Goal: Task Accomplishment & Management: Use online tool/utility

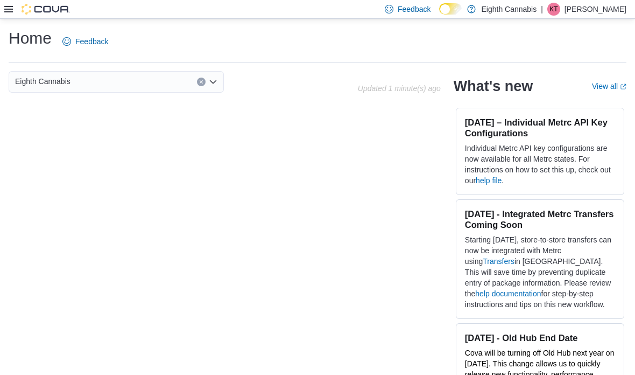
click at [6, 17] on div at bounding box center [37, 9] width 66 height 18
click at [5, 10] on icon at bounding box center [8, 9] width 9 height 6
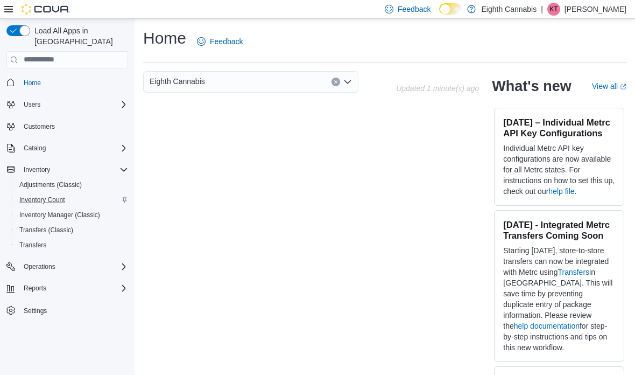
click at [60, 195] on span "Inventory Count" at bounding box center [42, 199] width 46 height 9
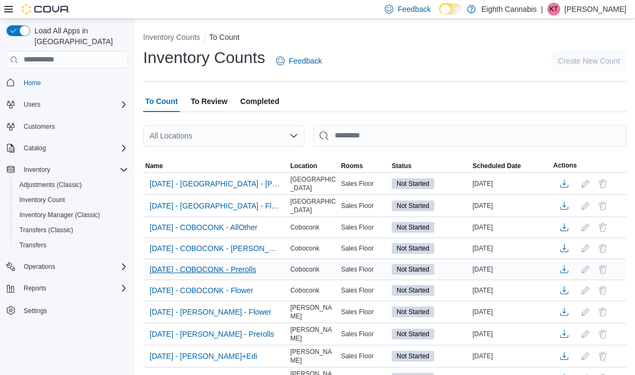
click at [256, 275] on span "2025-08-11 - COBOCONK - Prerolls" at bounding box center [203, 269] width 107 height 16
click at [254, 272] on span "2025-08-11 - COBOCONK - Prerolls" at bounding box center [203, 269] width 107 height 11
click at [251, 270] on span "2025-08-11 - COBOCONK - Prerolls" at bounding box center [203, 269] width 107 height 11
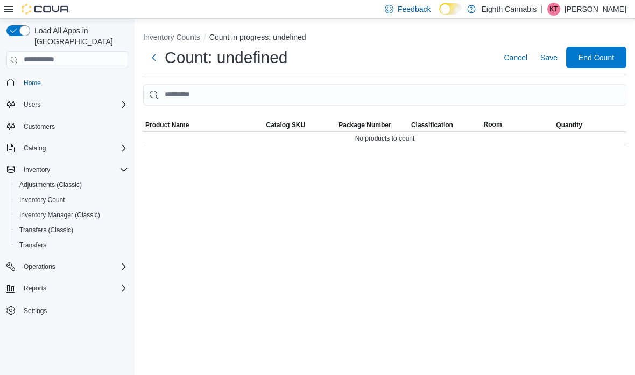
click at [251, 270] on div "Inventory Counts Count in progress: undefined Count: undefined Cancel Save End …" at bounding box center [385, 197] width 501 height 356
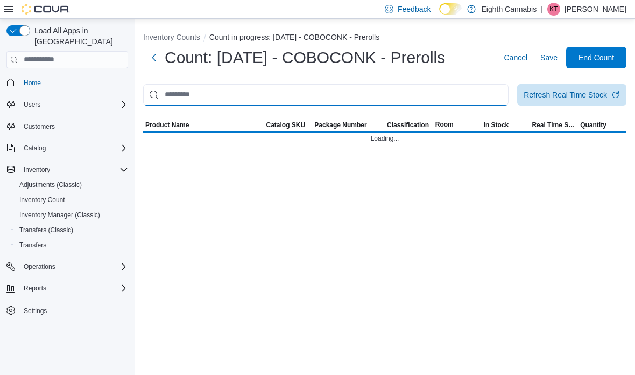
click at [272, 101] on input "This is a search bar. After typing your query, hit enter to filter the results …" at bounding box center [325, 95] width 365 height 22
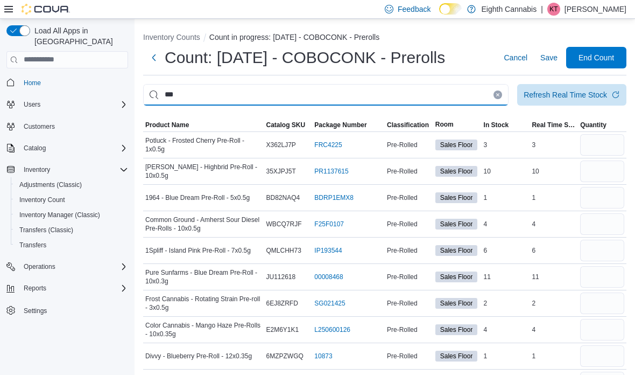
type input "***"
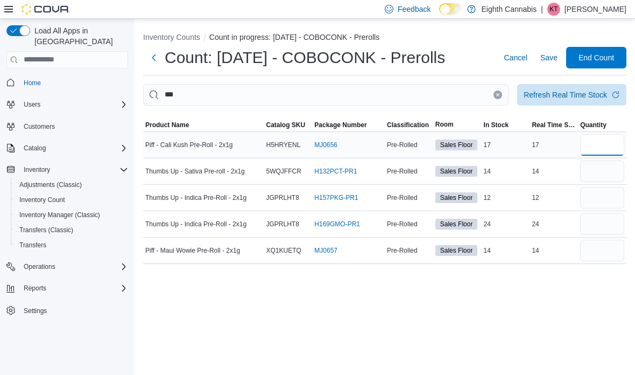
click at [621, 147] on input "number" at bounding box center [602, 145] width 44 height 22
type input "**"
click at [581, 161] on div at bounding box center [602, 171] width 48 height 26
click at [584, 166] on input "number" at bounding box center [602, 171] width 44 height 22
type input "**"
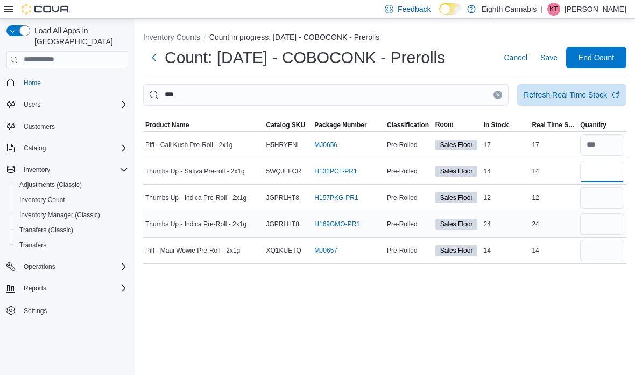
type input "**"
click at [595, 223] on input "number" at bounding box center [602, 224] width 44 height 22
type input "**"
click at [604, 99] on div "Refresh Real Time Stock" at bounding box center [565, 94] width 83 height 11
click at [600, 188] on input "number" at bounding box center [602, 198] width 44 height 22
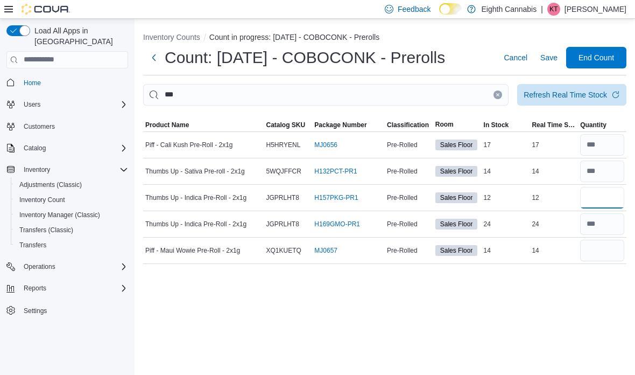
type input "**"
click at [596, 266] on div "Inventory Counts Count in progress: 2025-08-11 - COBOCONK - Prerolls Count: 202…" at bounding box center [385, 146] width 501 height 254
click at [600, 251] on input "number" at bounding box center [602, 251] width 44 height 22
type input "**"
click at [500, 96] on icon "Clear input" at bounding box center [498, 95] width 4 height 4
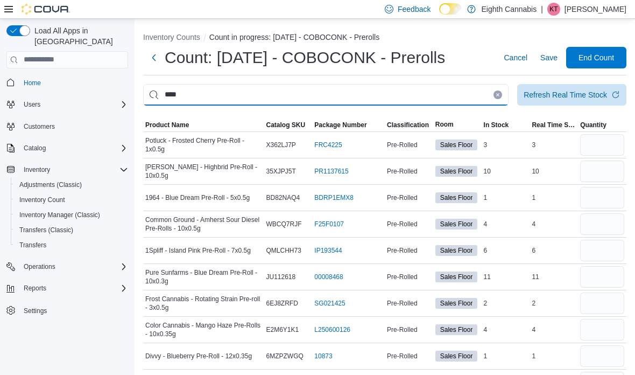
type input "****"
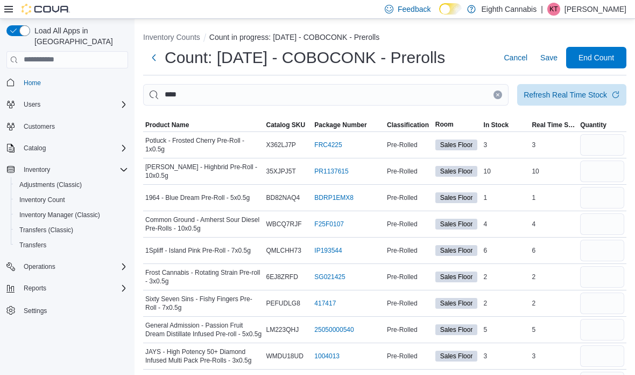
click at [611, 142] on input "number" at bounding box center [602, 145] width 44 height 22
type input "*"
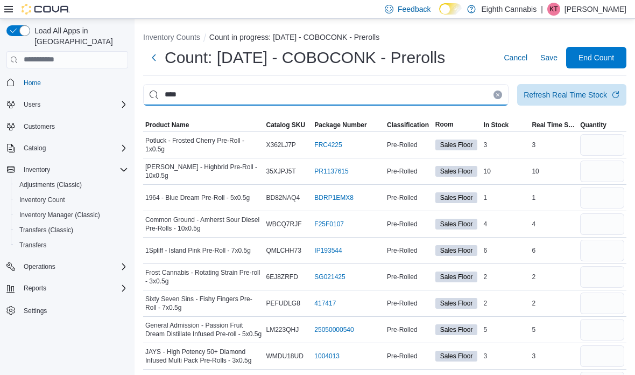
click at [165, 96] on input "****" at bounding box center [325, 95] width 365 height 22
type input "******"
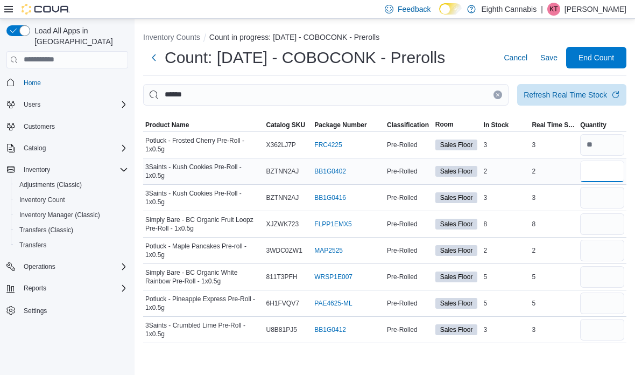
click at [608, 163] on input "number" at bounding box center [602, 171] width 44 height 22
type input "*"
click at [610, 196] on input "number" at bounding box center [602, 198] width 44 height 22
type input "*"
click at [593, 231] on input "number" at bounding box center [602, 224] width 44 height 22
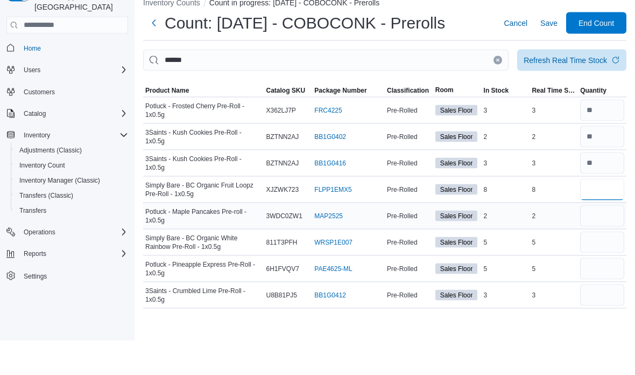
type input "*"
click at [607, 240] on input "number" at bounding box center [602, 251] width 44 height 22
type input "*"
click at [614, 266] on input "number" at bounding box center [602, 277] width 44 height 22
type input "*"
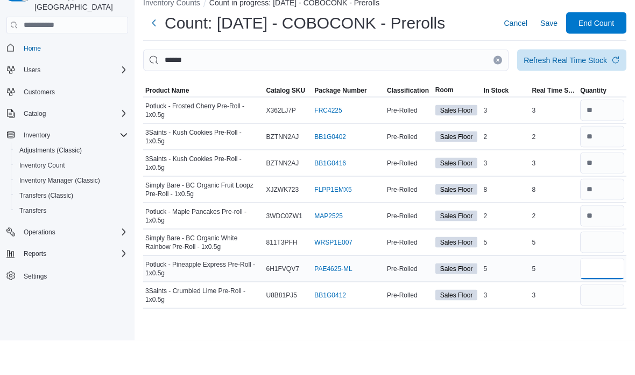
click at [587, 292] on input "number" at bounding box center [602, 303] width 44 height 22
type input "*"
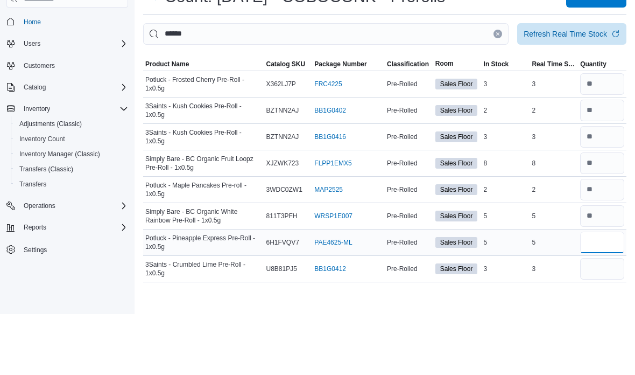
scroll to position [43, 0]
type input "*"
click at [610, 319] on input "number" at bounding box center [602, 330] width 44 height 22
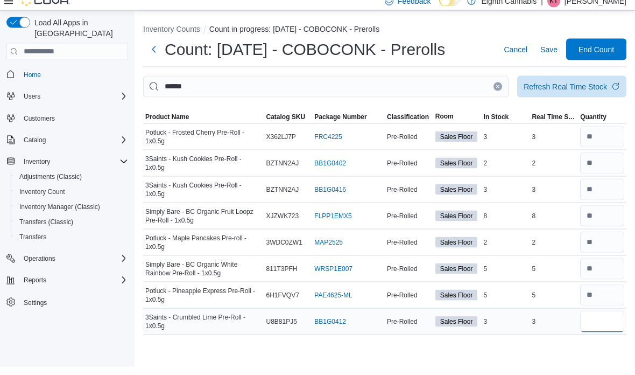
scroll to position [0, 0]
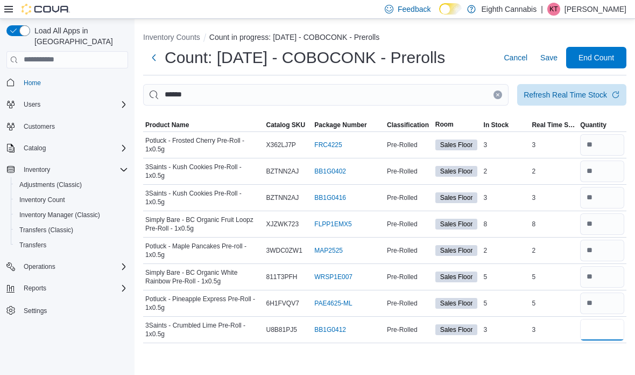
type input "*"
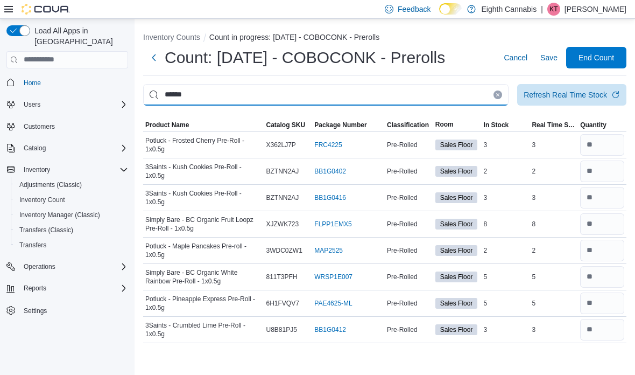
click at [195, 98] on input "******" at bounding box center [325, 95] width 365 height 22
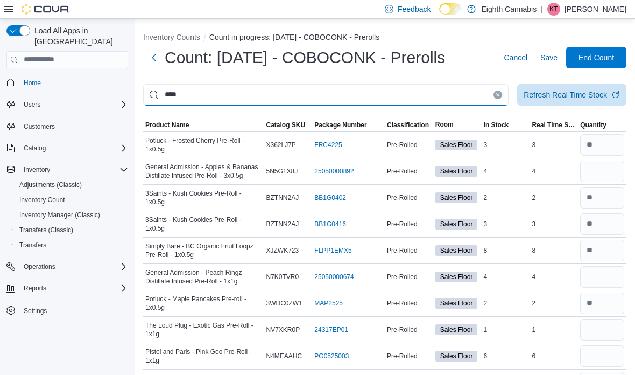
type input "****"
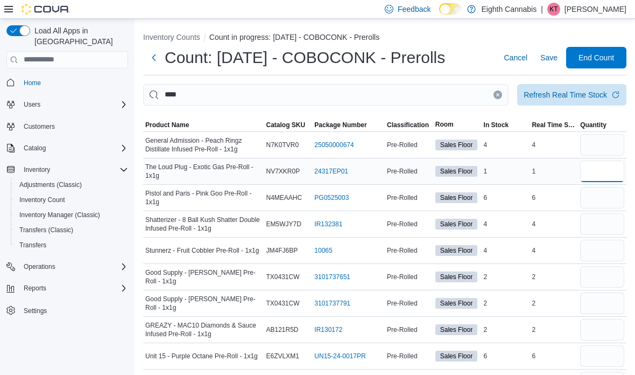
click at [588, 174] on input "number" at bounding box center [602, 171] width 44 height 22
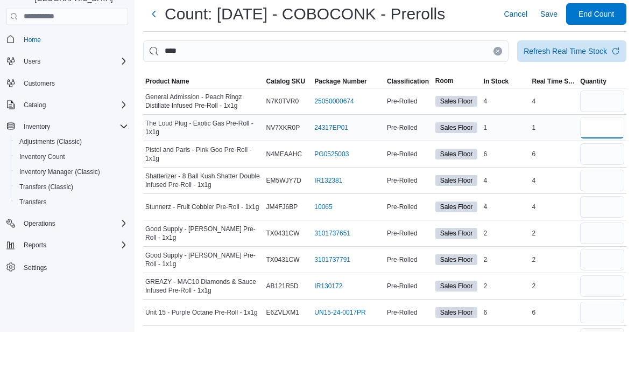
scroll to position [43, 0]
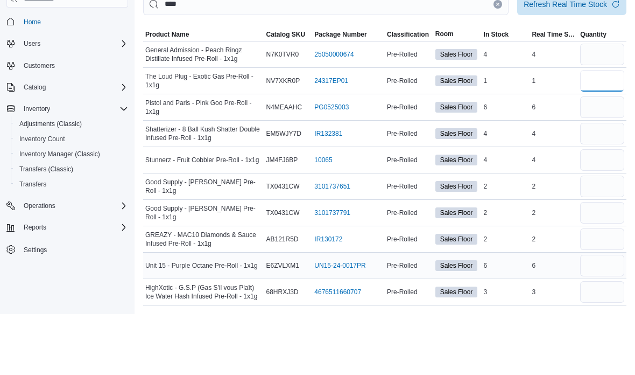
type input "*"
click at [594, 315] on input "number" at bounding box center [602, 326] width 44 height 22
type input "*"
click at [603, 236] on input "number" at bounding box center [602, 247] width 44 height 22
type input "*"
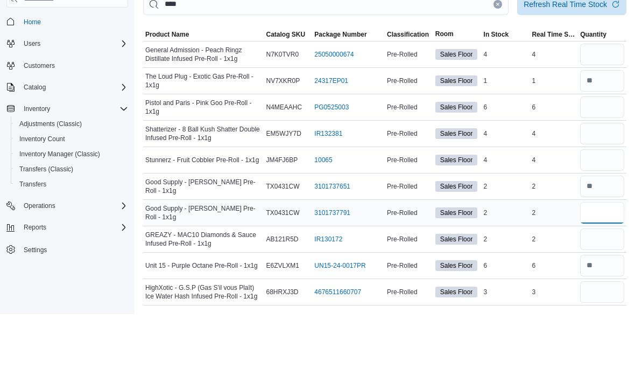
click at [603, 263] on input "number" at bounding box center [602, 274] width 44 height 22
type input "*"
click at [595, 184] on input "number" at bounding box center [602, 195] width 44 height 22
click at [597, 210] on input "number" at bounding box center [602, 221] width 44 height 22
type input "*"
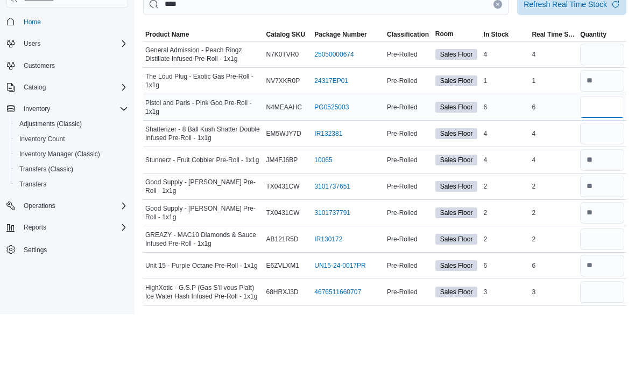
click at [594, 157] on input "number" at bounding box center [602, 168] width 44 height 22
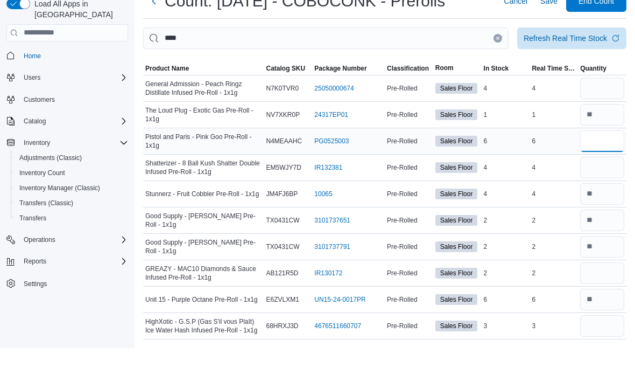
scroll to position [0, 0]
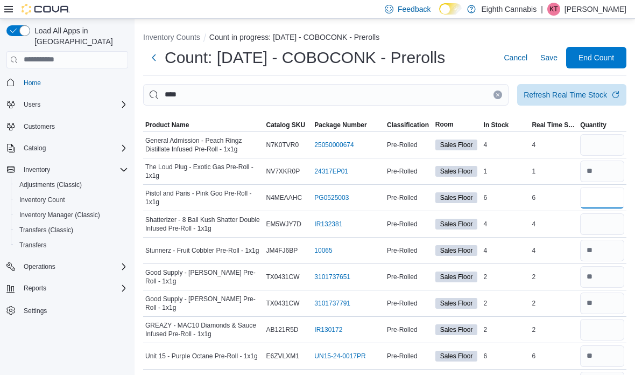
type input "*"
click at [498, 94] on button "Clear input" at bounding box center [498, 94] width 9 height 9
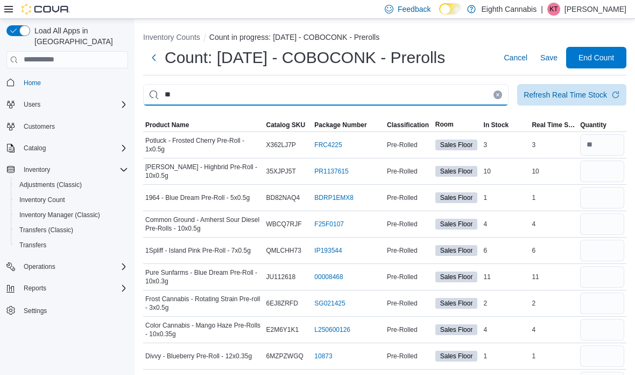
type input "**"
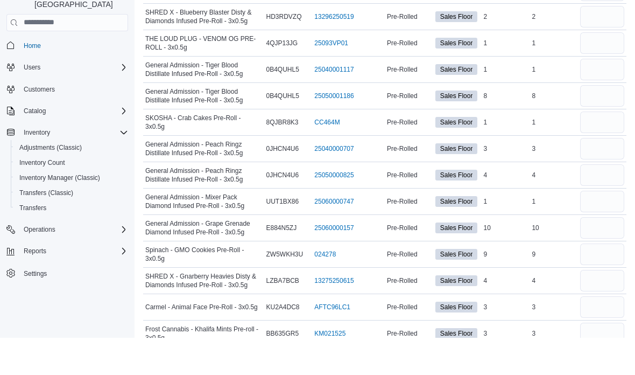
scroll to position [573, 0]
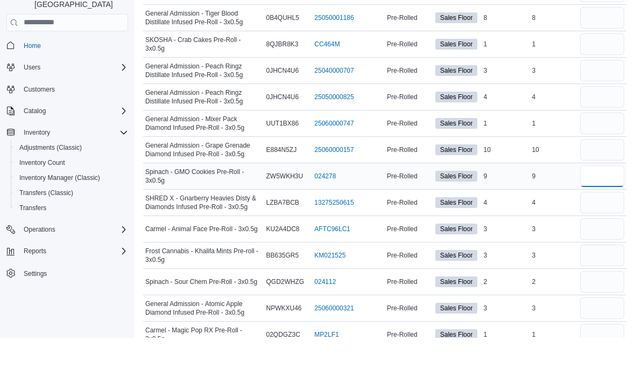
click at [608, 202] on input "number" at bounding box center [602, 213] width 44 height 22
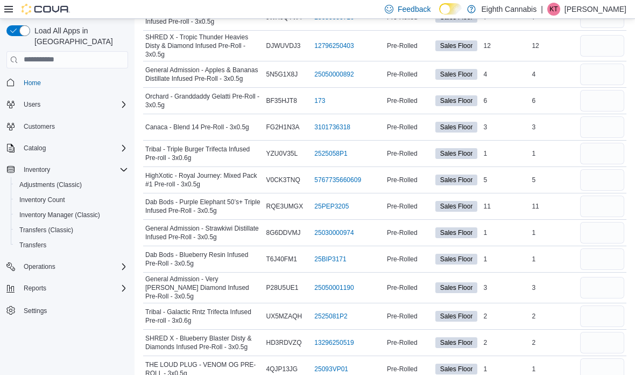
scroll to position [204, 0]
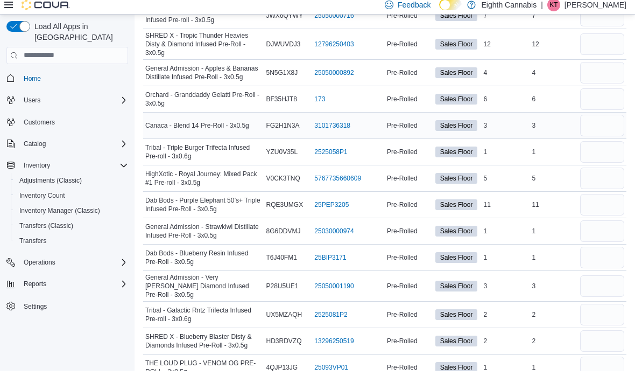
type input "*"
click at [591, 119] on input "number" at bounding box center [602, 130] width 44 height 22
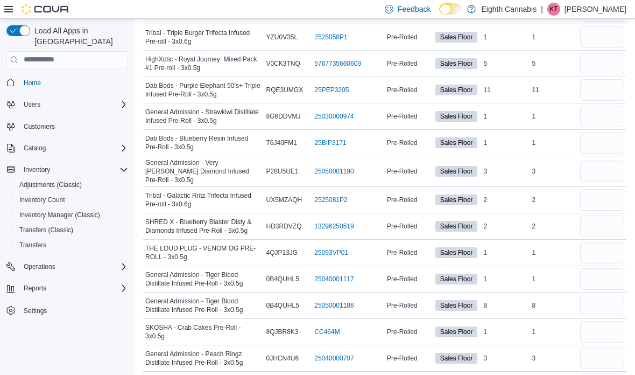
scroll to position [215, 0]
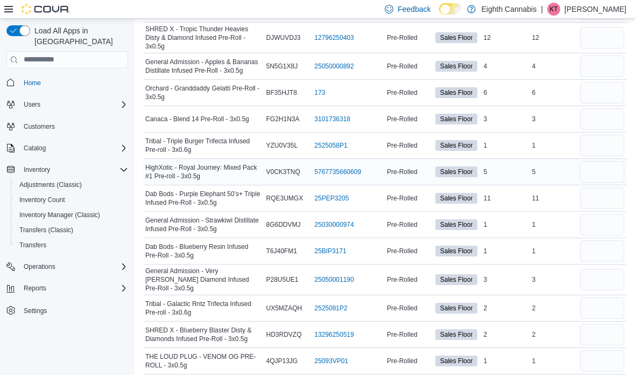
type input "*"
click at [598, 175] on input "number" at bounding box center [602, 172] width 44 height 22
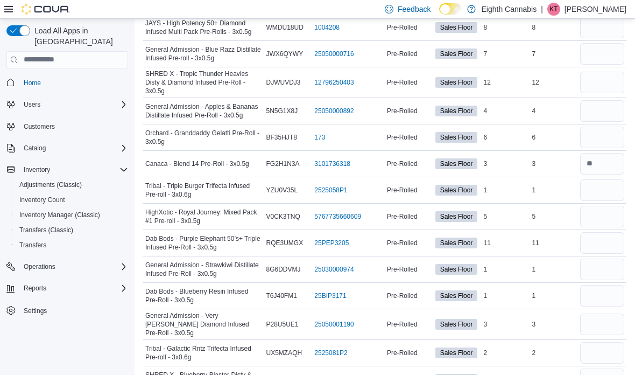
scroll to position [136, 0]
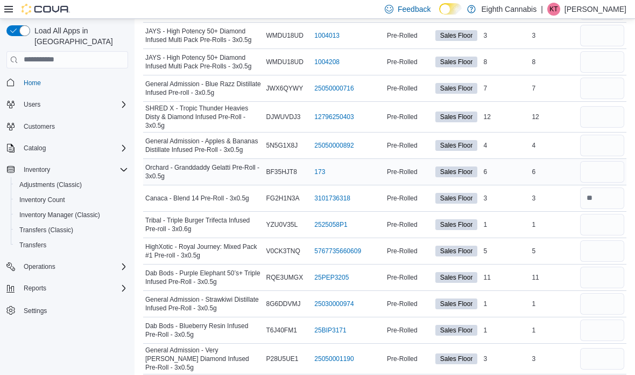
type input "*"
click at [615, 174] on input "number" at bounding box center [602, 172] width 44 height 22
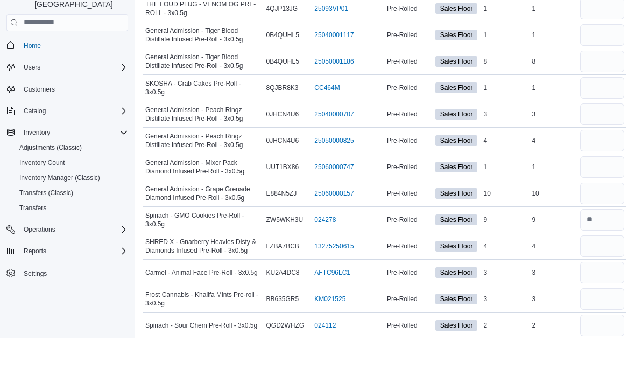
scroll to position [616, 0]
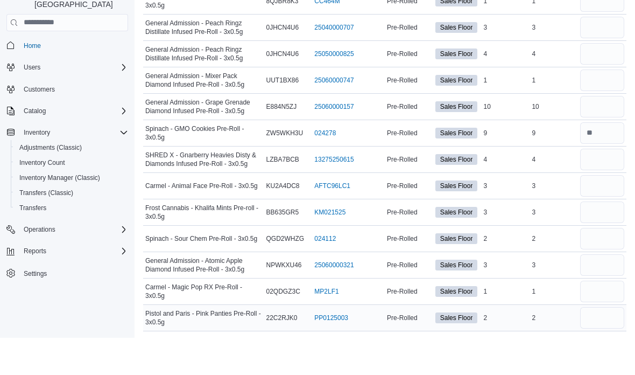
type input "*"
click at [625, 342] on div at bounding box center [602, 355] width 48 height 26
click at [622, 344] on input "number" at bounding box center [602, 355] width 44 height 22
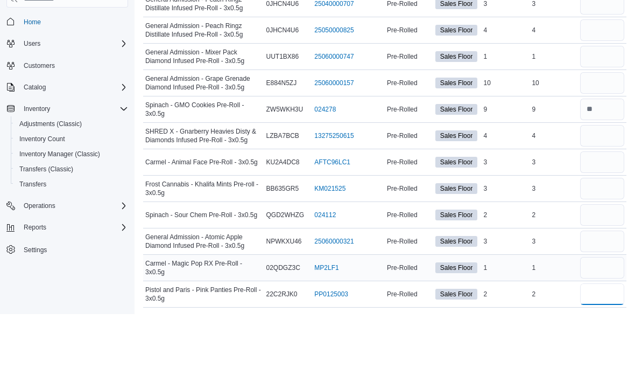
type input "*"
click at [614, 318] on input "number" at bounding box center [602, 329] width 44 height 22
type input "*"
click at [595, 265] on input "number" at bounding box center [602, 276] width 44 height 22
type input "*"
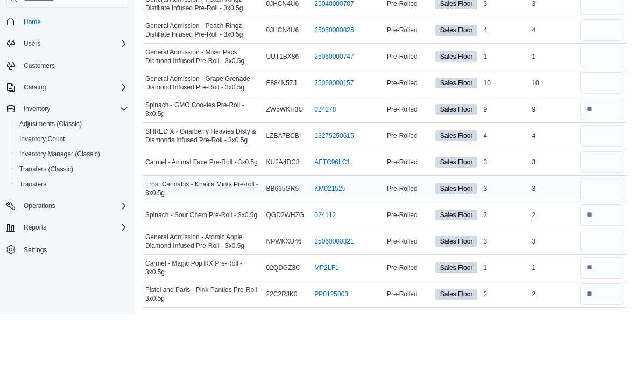
click at [593, 236] on div at bounding box center [602, 249] width 48 height 26
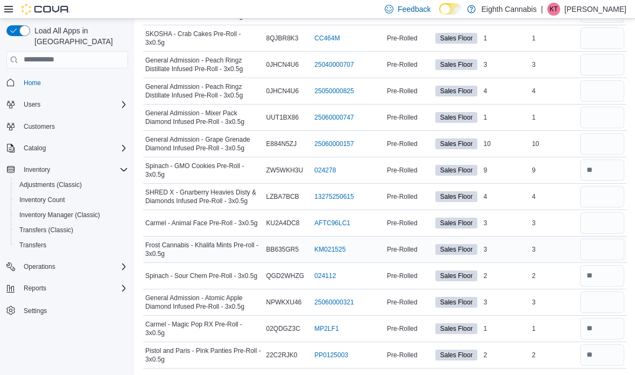
click at [593, 258] on div at bounding box center [602, 249] width 48 height 26
click at [601, 246] on input "number" at bounding box center [602, 249] width 44 height 22
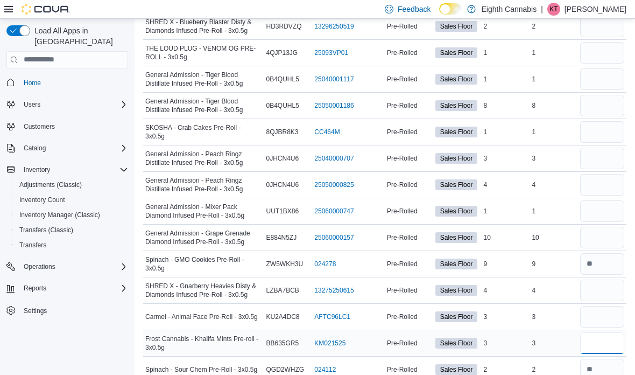
scroll to position [522, 0]
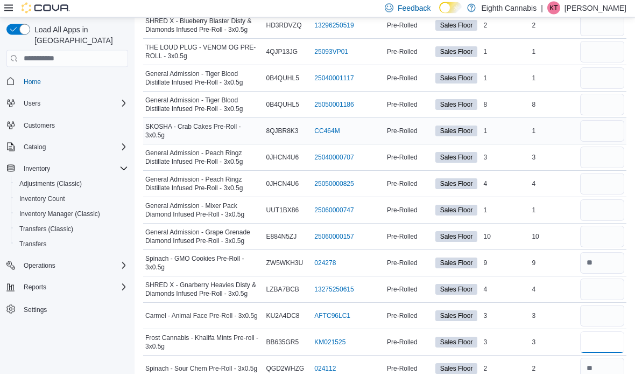
type input "*"
click at [596, 138] on input "number" at bounding box center [602, 133] width 44 height 22
type input "*"
click at [604, 79] on input "number" at bounding box center [602, 80] width 44 height 22
click at [603, 59] on input "number" at bounding box center [602, 54] width 44 height 22
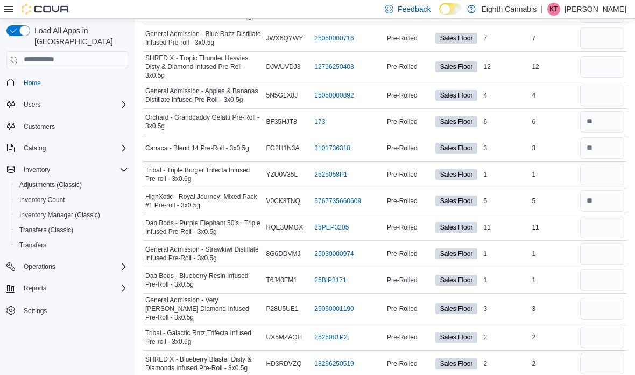
type input "*"
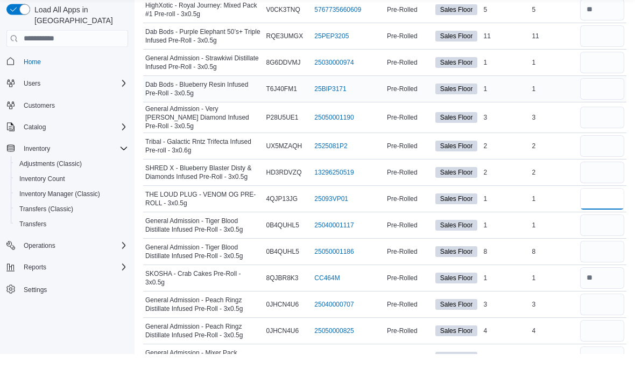
type input "*"
click at [606, 100] on input "number" at bounding box center [602, 111] width 44 height 22
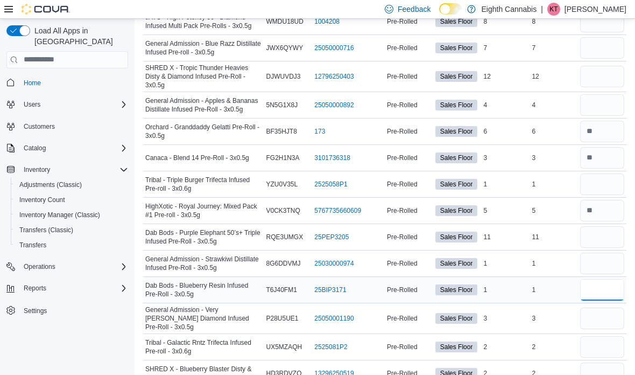
scroll to position [173, 0]
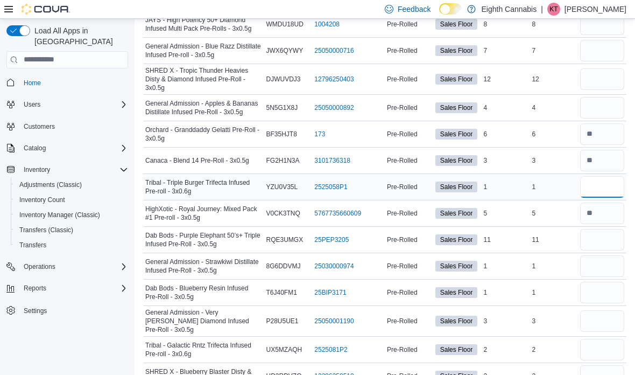
click at [607, 195] on input "number" at bounding box center [602, 187] width 44 height 22
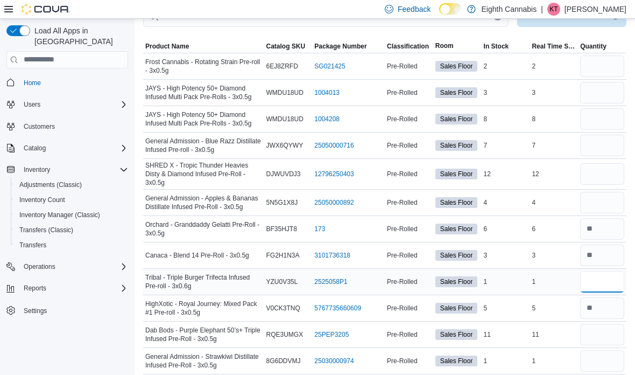
scroll to position [75, 0]
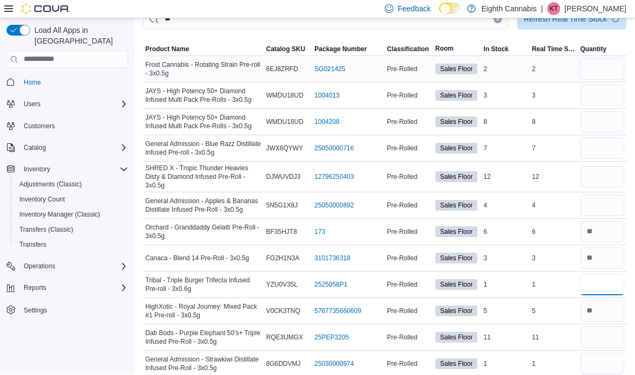
type input "*"
click at [606, 71] on input "number" at bounding box center [602, 70] width 44 height 22
type input "*"
click at [613, 101] on input "number" at bounding box center [602, 96] width 44 height 22
type input "*"
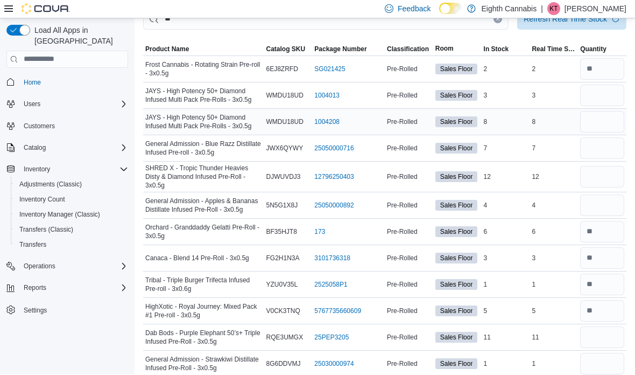
click at [613, 123] on input "number" at bounding box center [602, 122] width 44 height 22
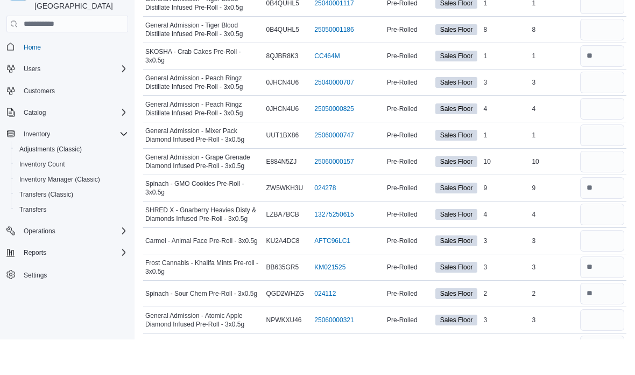
scroll to position [563, 0]
click at [609, 265] on input "number" at bounding box center [602, 276] width 44 height 22
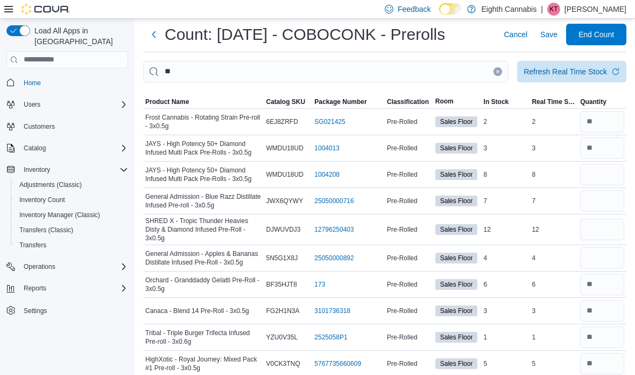
scroll to position [10, 0]
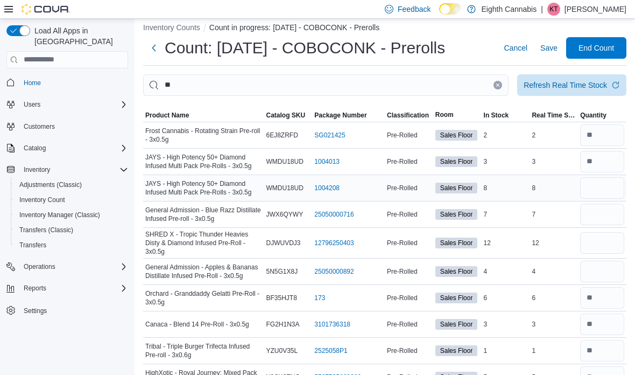
type input "*"
click at [602, 199] on input "number" at bounding box center [602, 188] width 44 height 22
type input "*"
click at [620, 217] on input "number" at bounding box center [602, 214] width 44 height 22
type input "*"
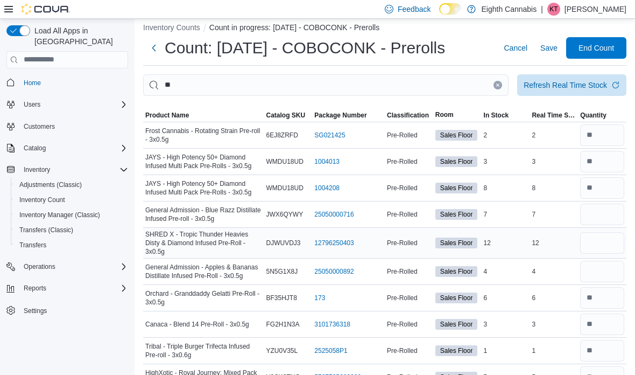
click at [606, 258] on td at bounding box center [602, 242] width 48 height 31
click at [603, 251] on input "number" at bounding box center [602, 242] width 44 height 22
type input "**"
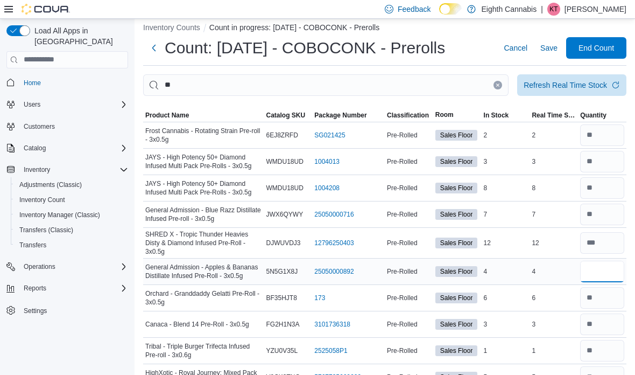
click at [607, 265] on input "number" at bounding box center [602, 272] width 44 height 22
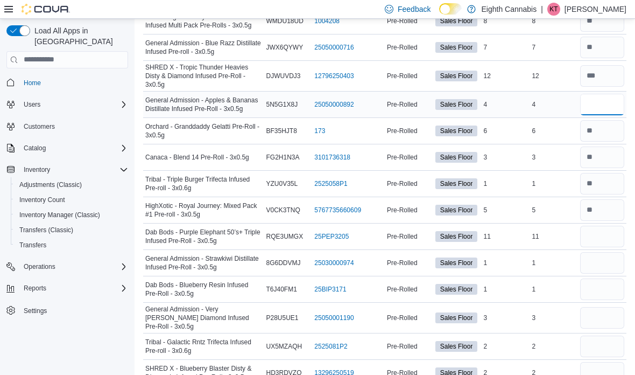
scroll to position [0, 0]
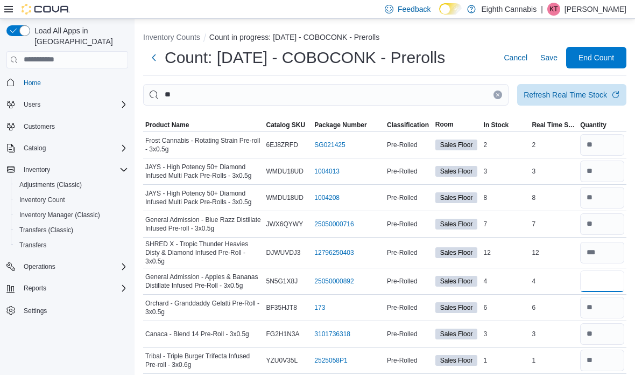
type input "*"
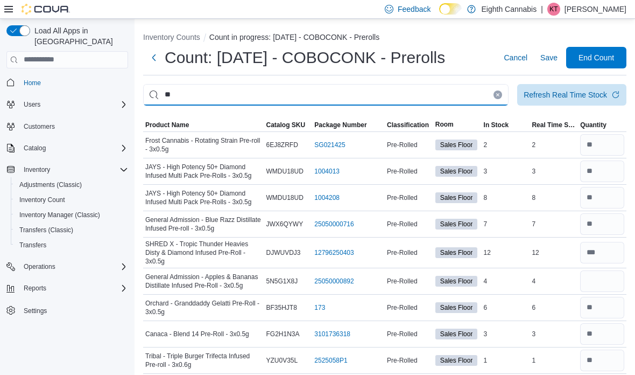
click at [500, 88] on input "**" at bounding box center [325, 95] width 365 height 22
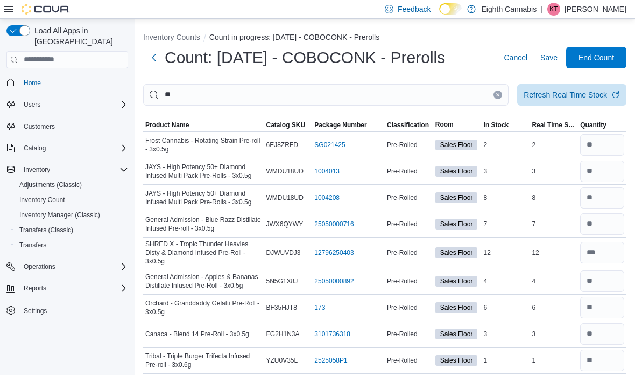
click at [496, 97] on icon "Clear input" at bounding box center [498, 95] width 4 height 4
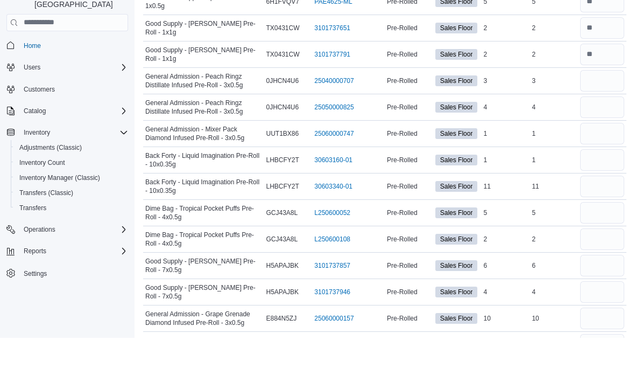
scroll to position [2261, 0]
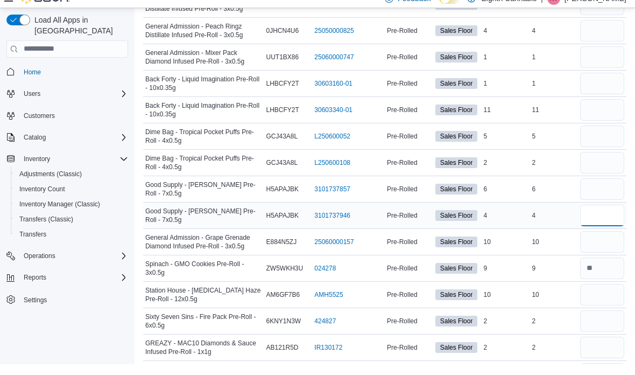
click at [609, 215] on input "number" at bounding box center [602, 226] width 44 height 22
type input "*"
click at [602, 189] on input "number" at bounding box center [602, 200] width 44 height 22
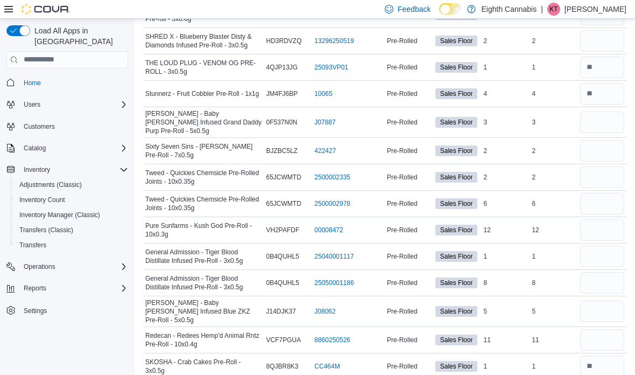
scroll to position [1749, 0]
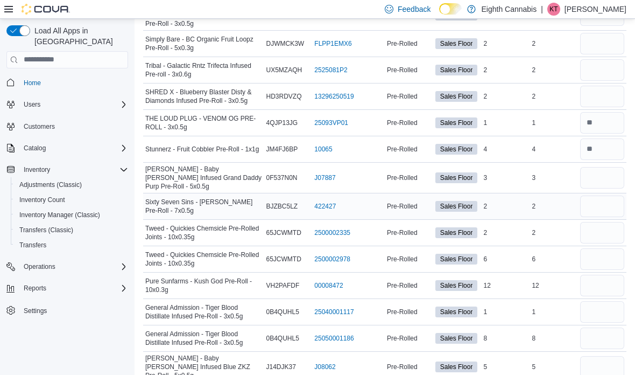
type input "*"
click at [617, 195] on input "number" at bounding box center [602, 206] width 44 height 22
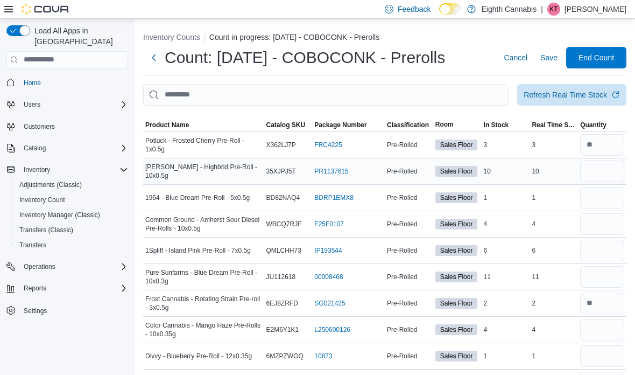
scroll to position [6, 0]
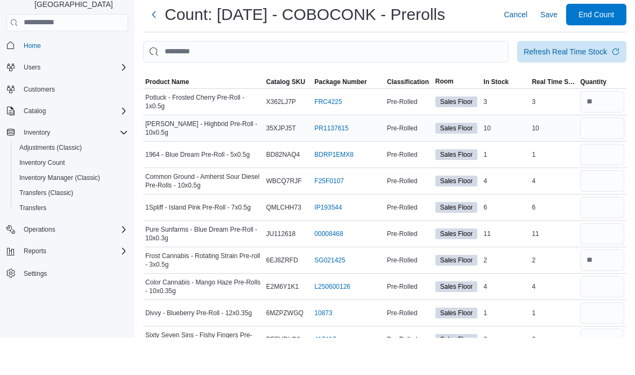
type input "*"
click at [596, 154] on input "number" at bounding box center [602, 165] width 44 height 22
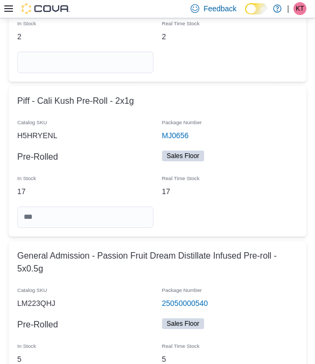
scroll to position [1441, 0]
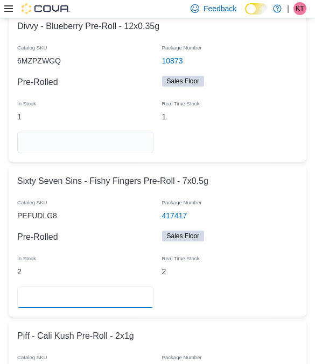
click at [53, 300] on input "number" at bounding box center [85, 298] width 136 height 22
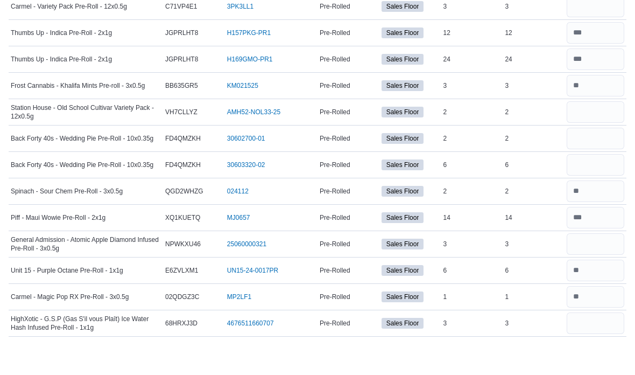
scroll to position [2986, 0]
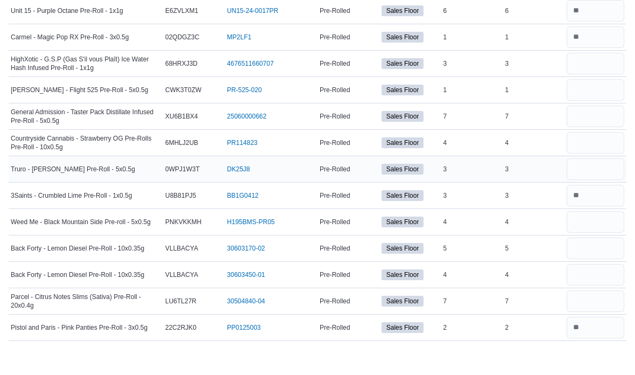
type input "*"
click at [588, 184] on input "number" at bounding box center [596, 195] width 58 height 22
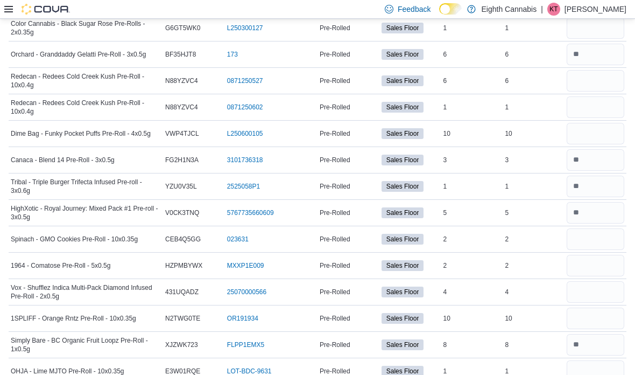
scroll to position [501, 0]
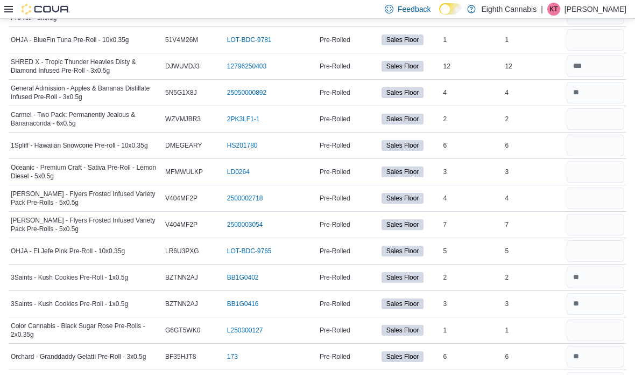
type input "*"
click at [611, 172] on input "number" at bounding box center [596, 172] width 58 height 22
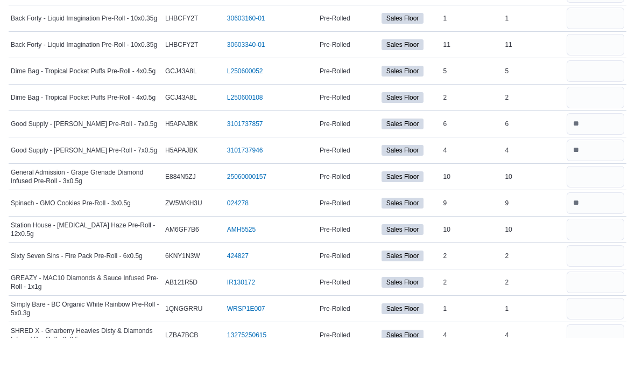
scroll to position [2415, 0]
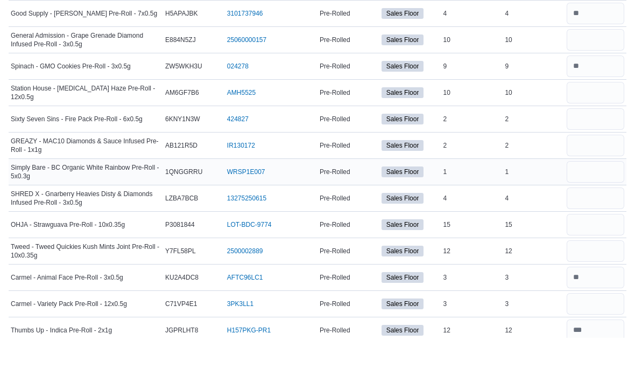
type input "*"
click at [616, 196] on div at bounding box center [596, 209] width 62 height 26
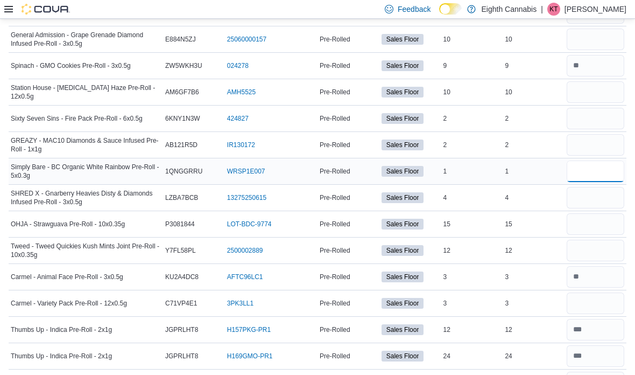
click at [616, 172] on input "number" at bounding box center [596, 171] width 58 height 22
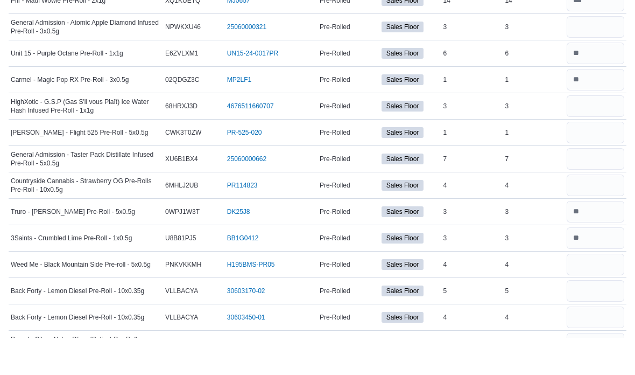
scroll to position [2986, 0]
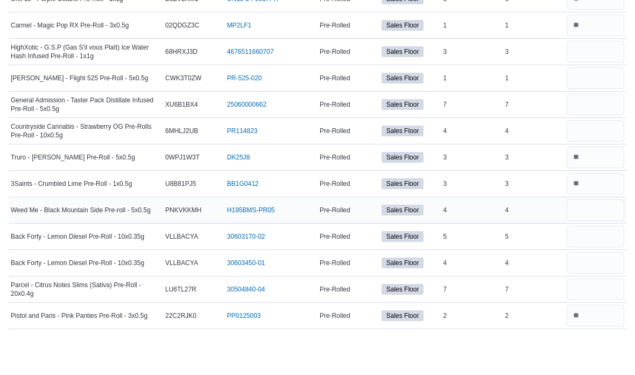
type input "*"
click at [599, 236] on input "number" at bounding box center [596, 247] width 58 height 22
type input "*"
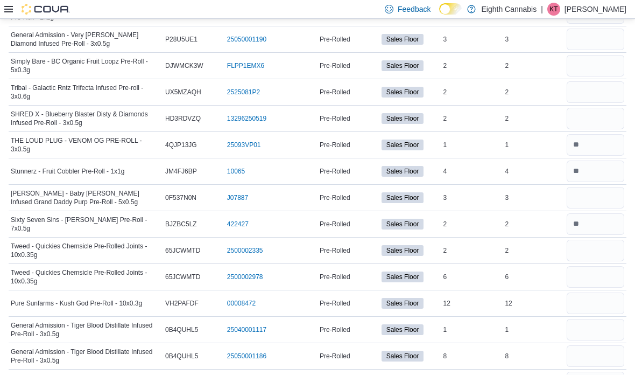
scroll to position [1375, 0]
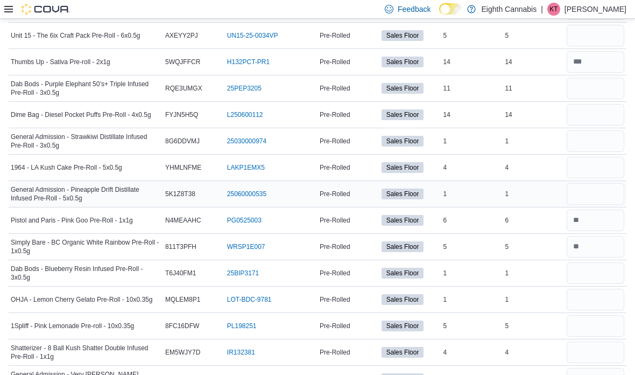
type input "*"
click at [596, 188] on input "number" at bounding box center [596, 194] width 58 height 22
click at [596, 174] on input "number" at bounding box center [596, 168] width 58 height 22
type input "*"
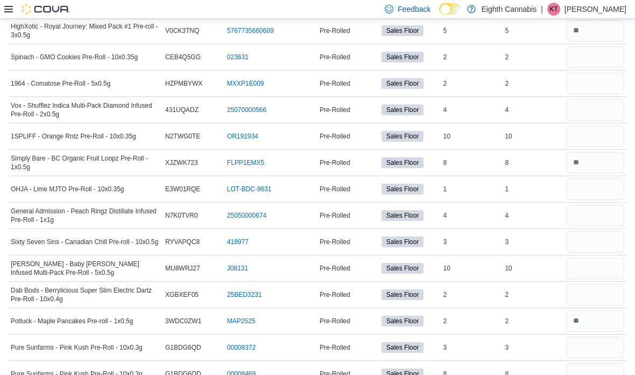
scroll to position [901, 0]
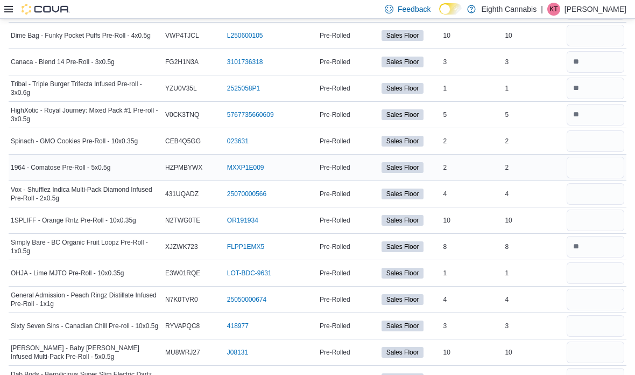
type input "*"
click at [592, 173] on input "number" at bounding box center [596, 168] width 58 height 22
type input "*"
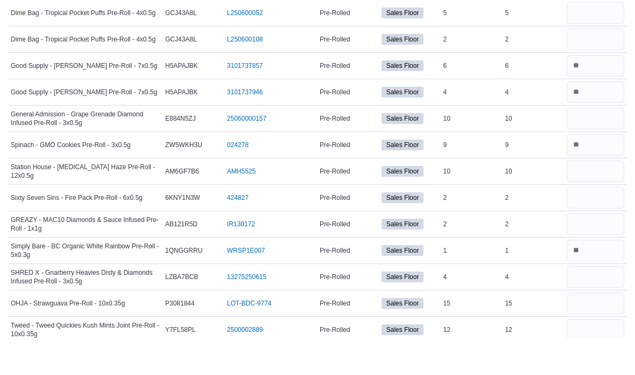
scroll to position [2551, 0]
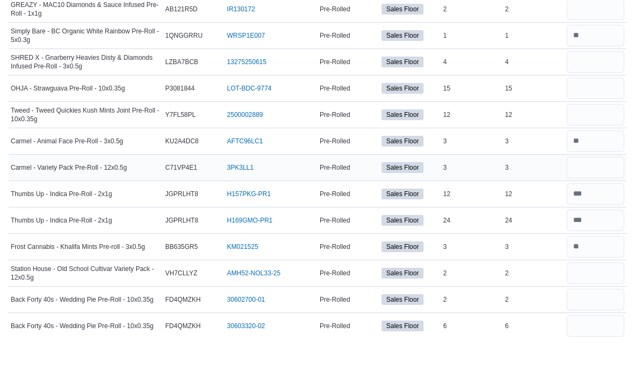
type input "*"
click at [600, 194] on input "number" at bounding box center [596, 205] width 58 height 22
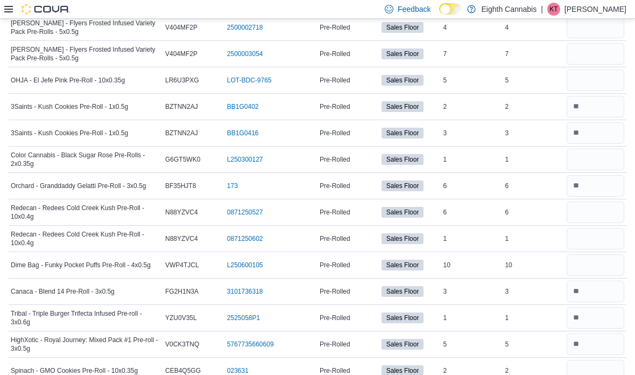
scroll to position [448, 0]
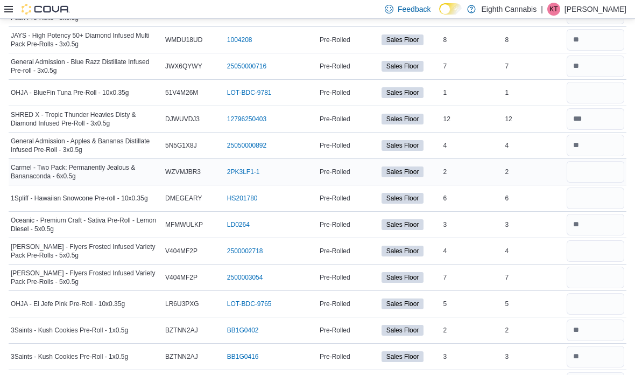
type input "*"
click at [608, 173] on input "number" at bounding box center [596, 172] width 58 height 22
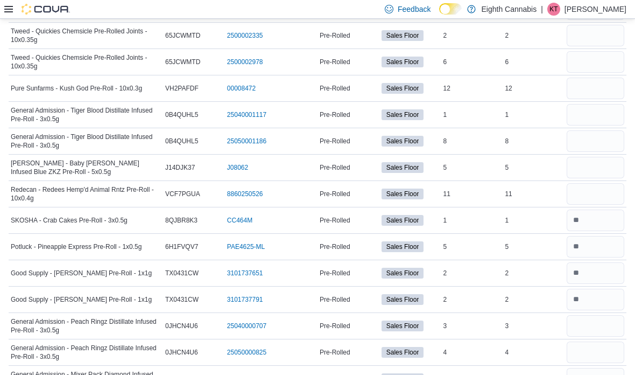
scroll to position [1428, 0]
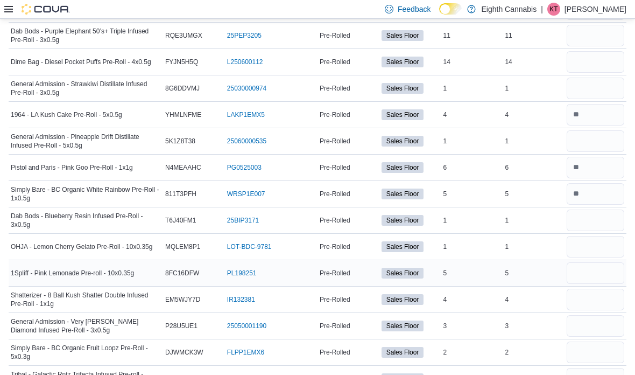
type input "*"
click at [612, 267] on input "number" at bounding box center [596, 273] width 58 height 22
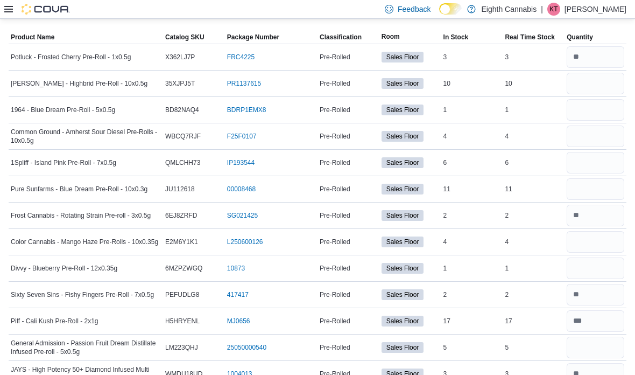
scroll to position [83, 0]
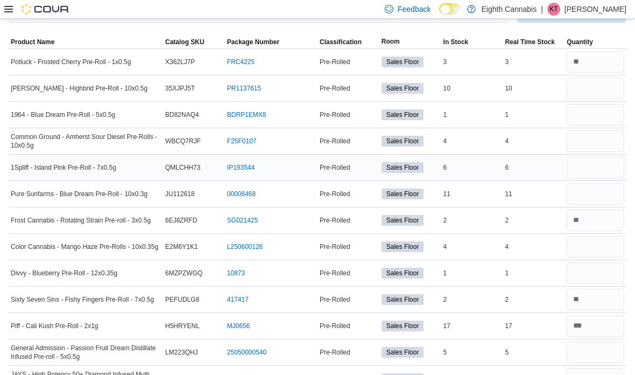
type input "*"
click at [604, 176] on input "number" at bounding box center [596, 168] width 58 height 22
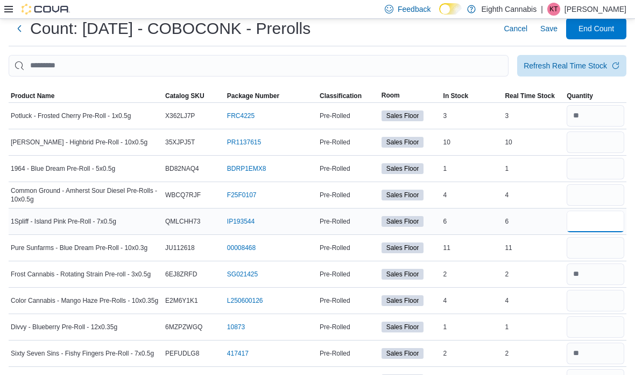
scroll to position [0, 0]
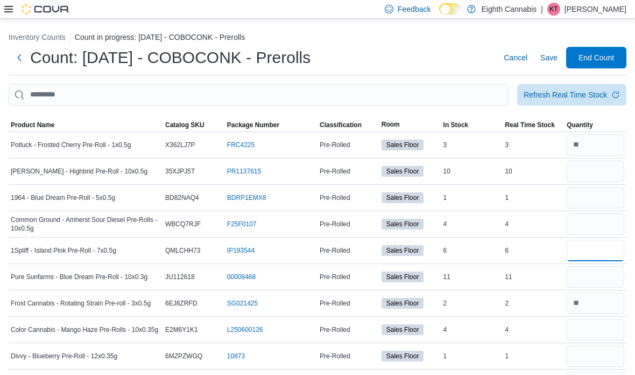
type input "*"
click at [397, 109] on div at bounding box center [318, 112] width 618 height 13
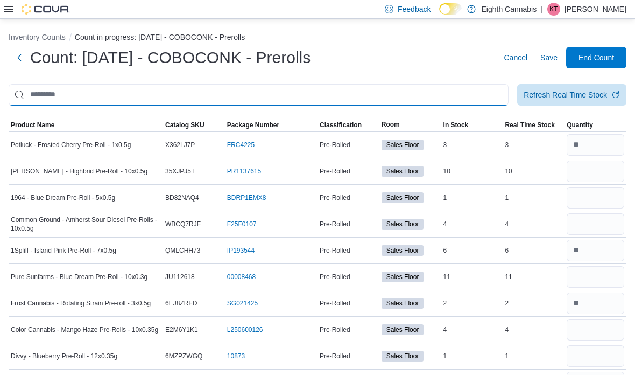
click at [393, 101] on input "This is a search bar. After typing your query, hit enter to filter the results …" at bounding box center [259, 95] width 500 height 22
type input "***"
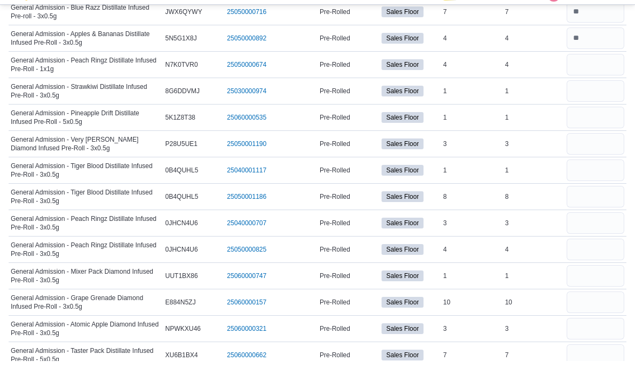
scroll to position [164, 0]
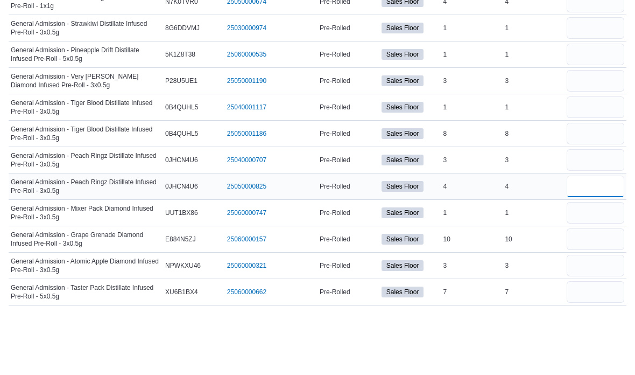
click at [615, 236] on input "number" at bounding box center [596, 247] width 58 height 22
type input "*"
click at [600, 210] on input "number" at bounding box center [596, 221] width 58 height 22
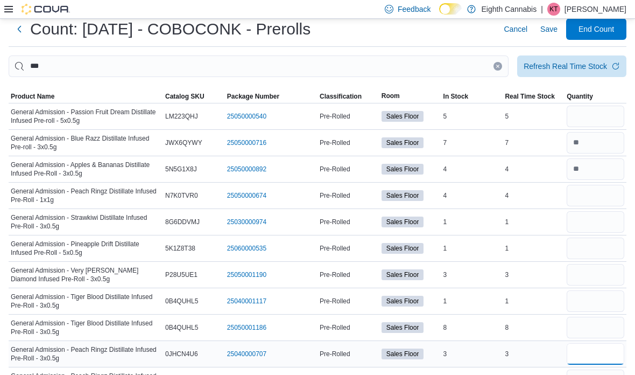
scroll to position [20, 0]
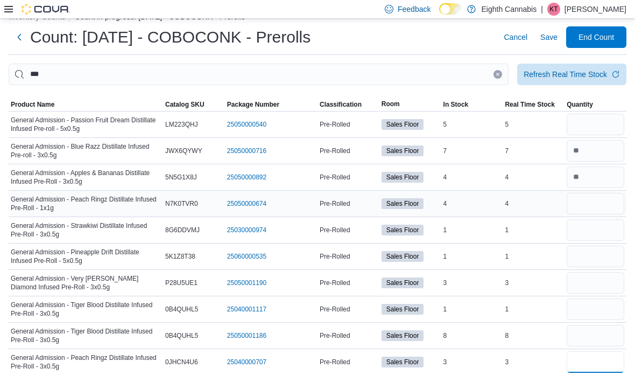
type input "*"
click at [613, 206] on input "number" at bounding box center [596, 204] width 58 height 22
type input "*"
click at [608, 121] on input "number" at bounding box center [596, 125] width 58 height 22
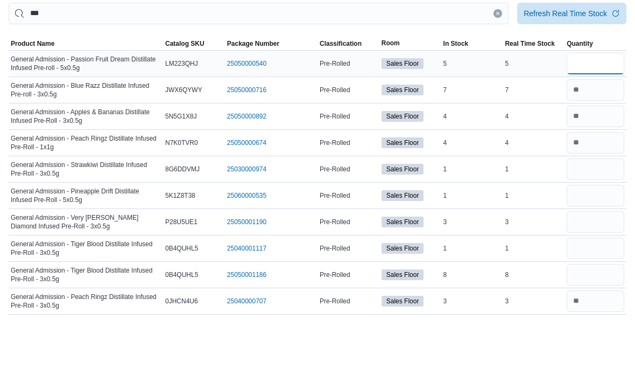
scroll to position [1, 0]
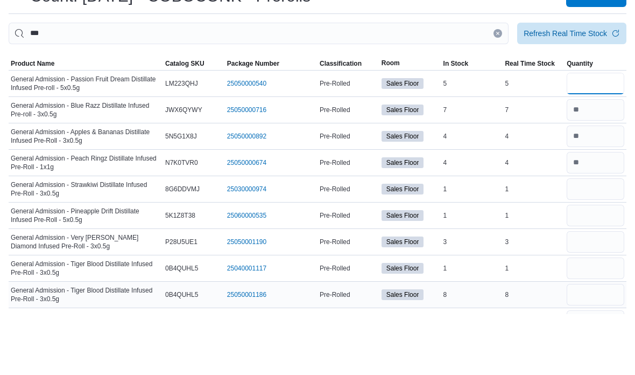
type input "*"
click at [598, 345] on input "number" at bounding box center [596, 356] width 58 height 22
type input "*"
click at [0, 0] on html "Feedback Dark Mode Eighth Cannabis | KT Kaitlyn Tahk Inventory Counts Count in …" at bounding box center [317, 186] width 635 height 375
type input "*"
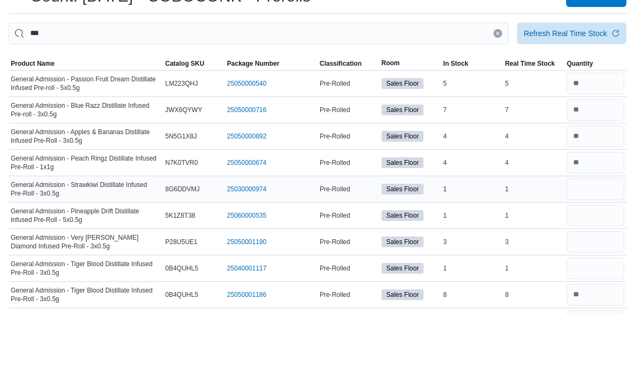
click at [600, 239] on input "number" at bounding box center [596, 250] width 58 height 22
click at [615, 186] on input "number" at bounding box center [596, 197] width 58 height 22
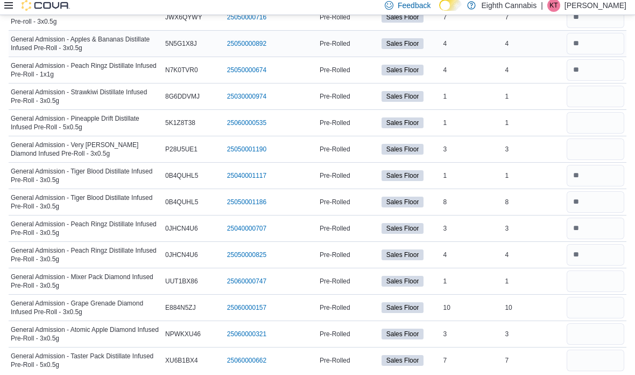
scroll to position [158, 0]
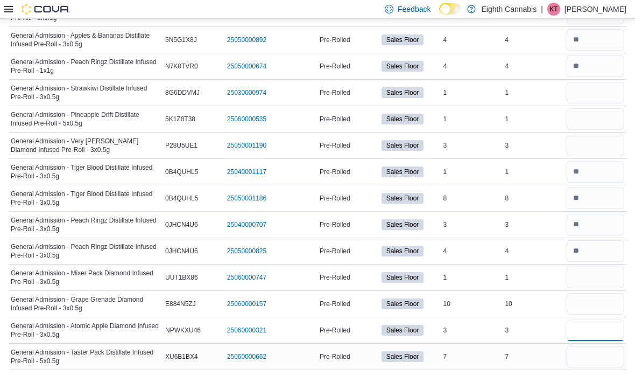
click at [610, 339] on tbody "General Admission - Passion Fruit Dream Distillate Infused Pre-roll - 5x0.5g Ca…" at bounding box center [318, 172] width 618 height 396
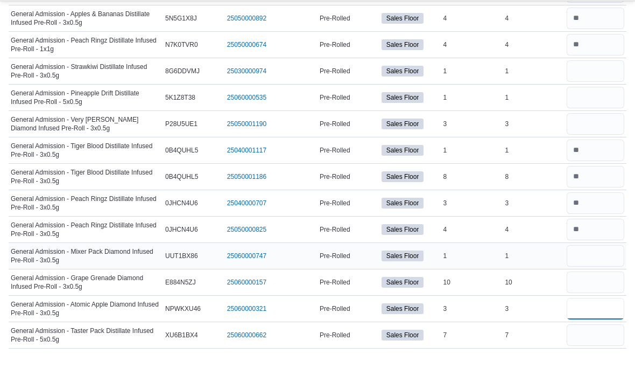
type input "*"
click at [602, 263] on input "number" at bounding box center [596, 274] width 58 height 22
click at [602, 289] on input "number" at bounding box center [596, 300] width 58 height 22
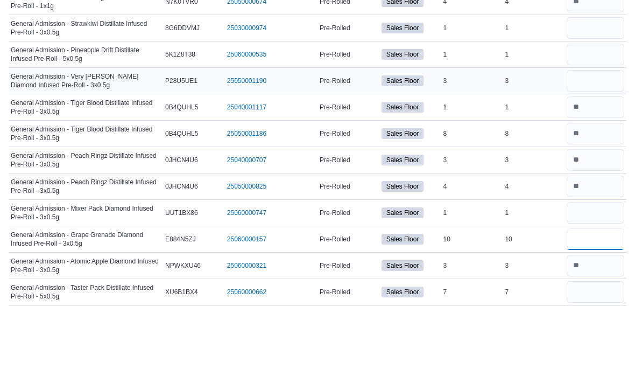
type input "**"
click at [606, 131] on input "number" at bounding box center [596, 142] width 58 height 22
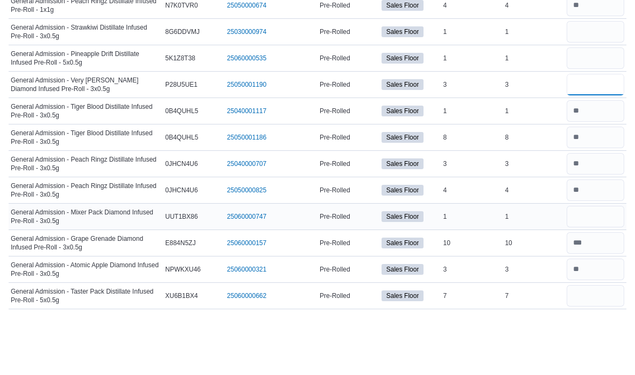
type input "*"
click at [615, 263] on input "number" at bounding box center [596, 274] width 58 height 22
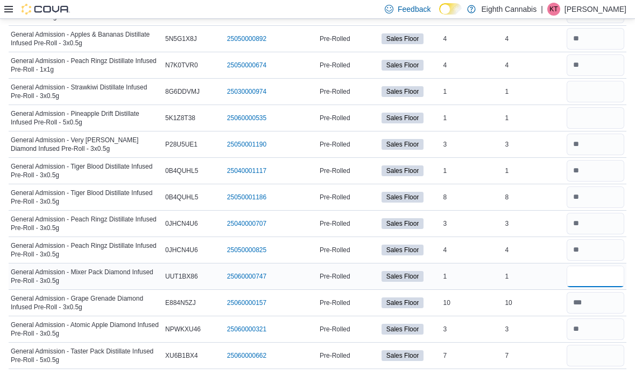
scroll to position [0, 0]
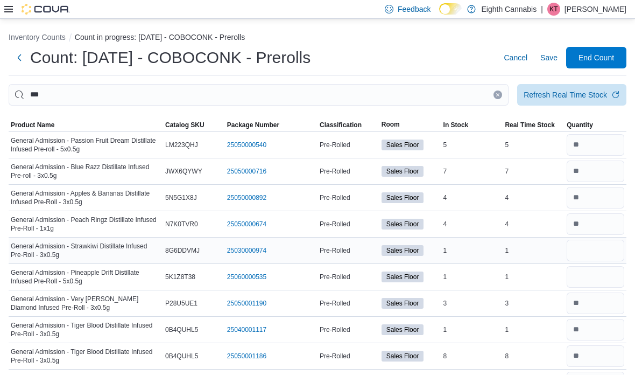
click at [593, 251] on input "number" at bounding box center [596, 251] width 58 height 22
type input "*"
click at [604, 283] on input "number" at bounding box center [596, 277] width 58 height 22
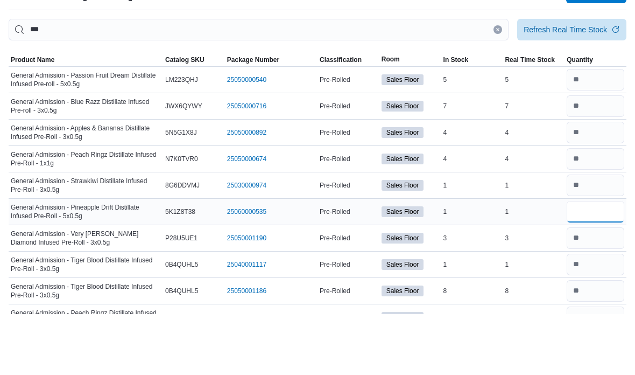
scroll to position [164, 0]
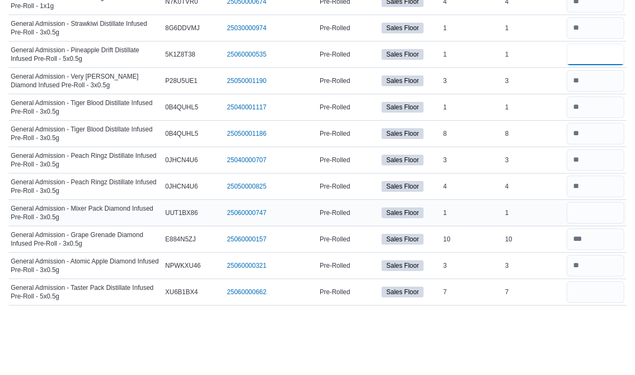
type input "*"
click at [586, 263] on input "number" at bounding box center [596, 274] width 58 height 22
type input "*"
click at [597, 342] on input "number" at bounding box center [596, 353] width 58 height 22
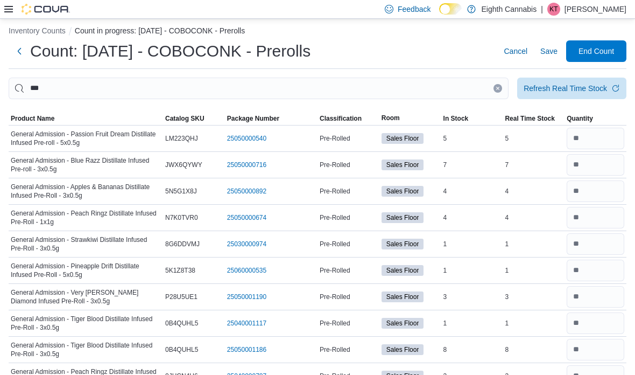
scroll to position [0, 0]
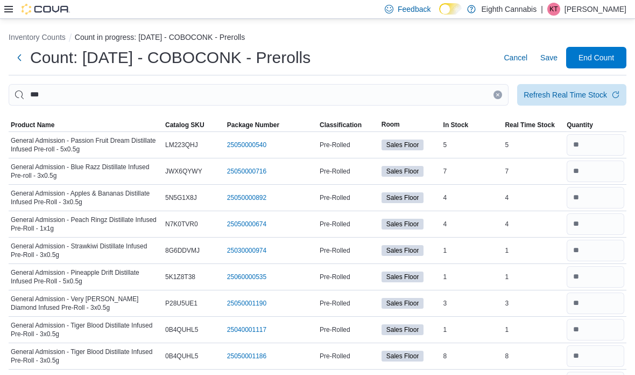
type input "*"
click at [494, 97] on button "Clear input" at bounding box center [498, 94] width 9 height 9
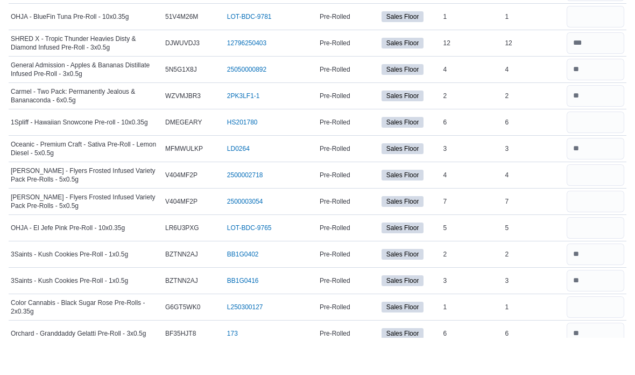
scroll to position [516, 0]
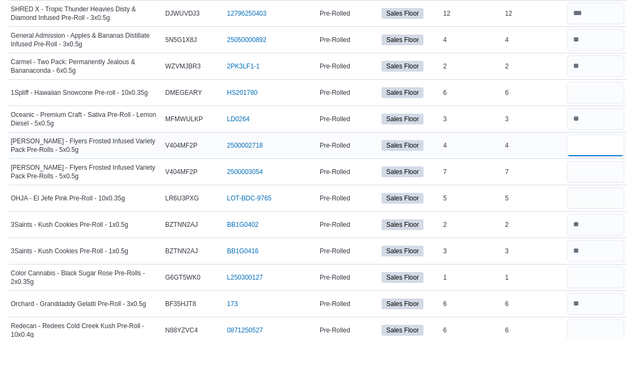
click at [620, 172] on input "number" at bounding box center [596, 183] width 58 height 22
click at [598, 198] on input "number" at bounding box center [596, 209] width 58 height 22
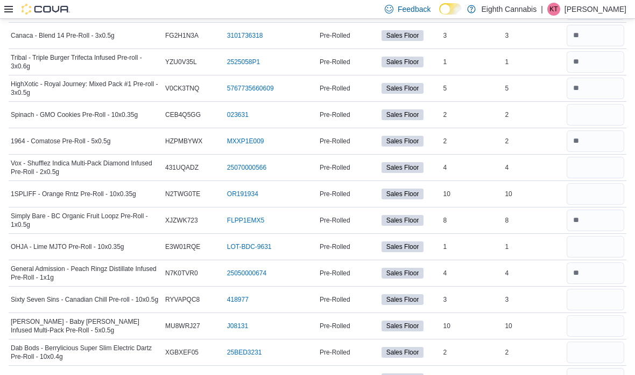
scroll to position [923, 0]
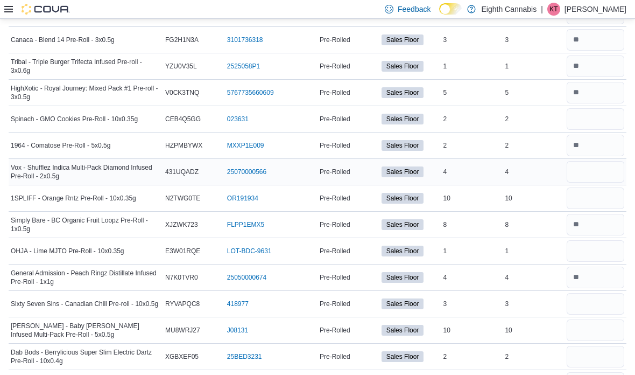
type input "*"
click at [577, 179] on input "number" at bounding box center [596, 172] width 58 height 22
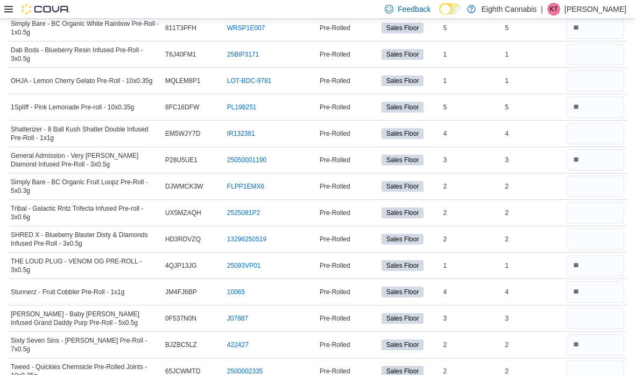
scroll to position [1556, 0]
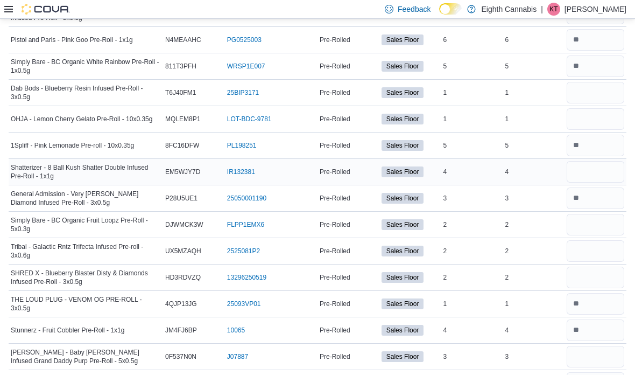
type input "*"
click at [613, 180] on input "number" at bounding box center [596, 172] width 58 height 22
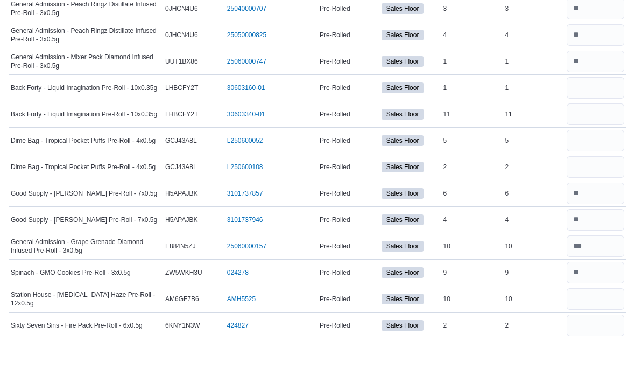
scroll to position [2442, 0]
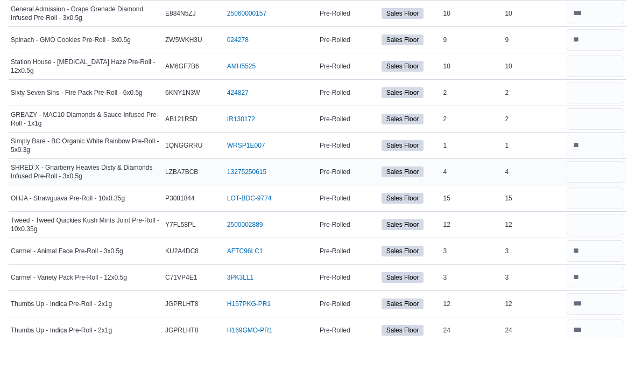
type input "*"
click at [614, 198] on input "number" at bounding box center [596, 209] width 58 height 22
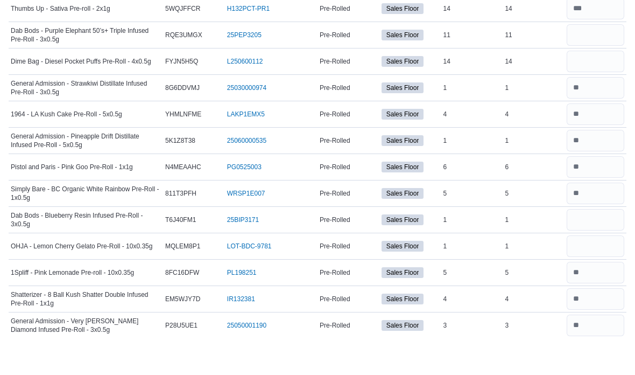
scroll to position [1439, 0]
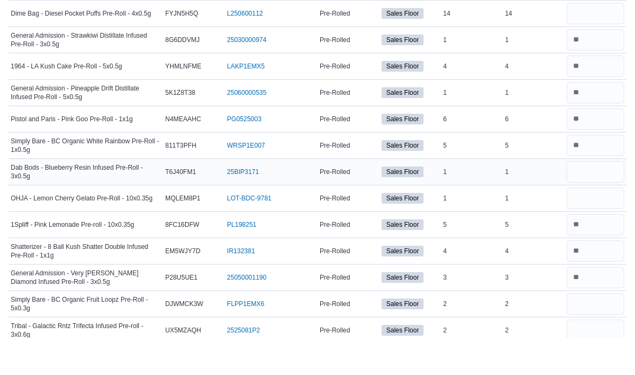
type input "*"
click at [617, 198] on input "number" at bounding box center [596, 209] width 58 height 22
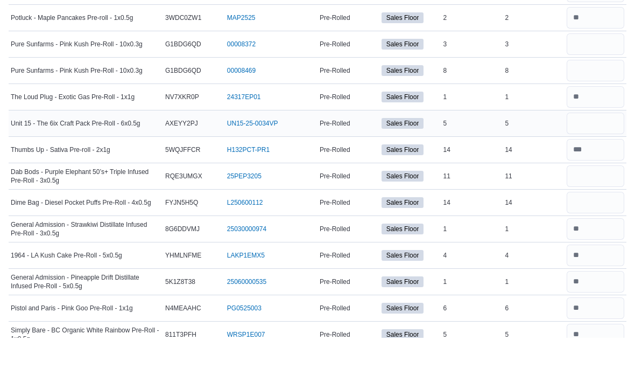
scroll to position [1255, 0]
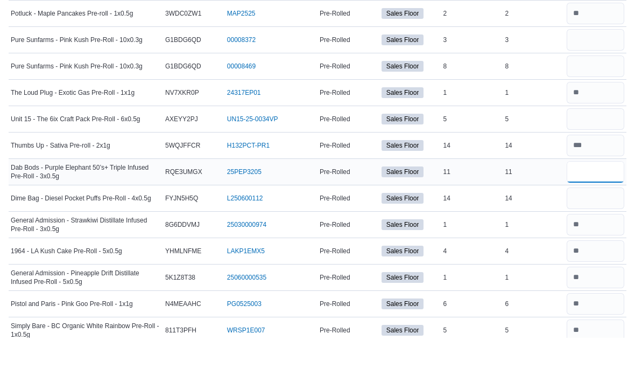
click at [586, 198] on input "number" at bounding box center [596, 209] width 58 height 22
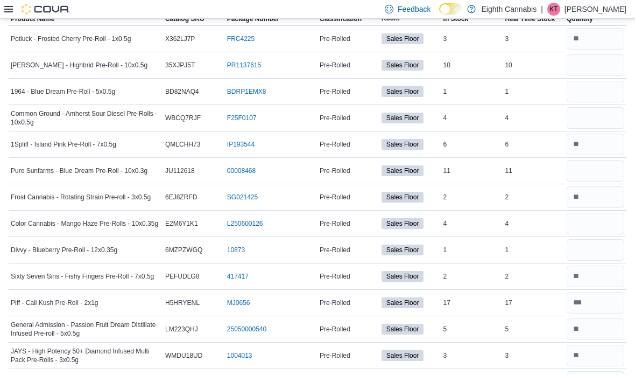
scroll to position [0, 0]
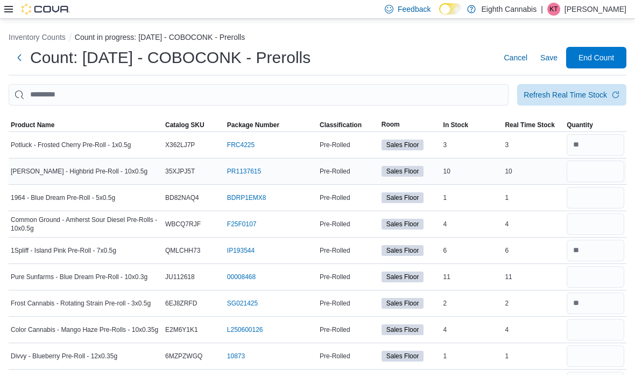
type input "**"
click at [591, 181] on input "number" at bounding box center [596, 171] width 58 height 22
type input "**"
click at [611, 196] on input "number" at bounding box center [596, 198] width 58 height 22
type input "*"
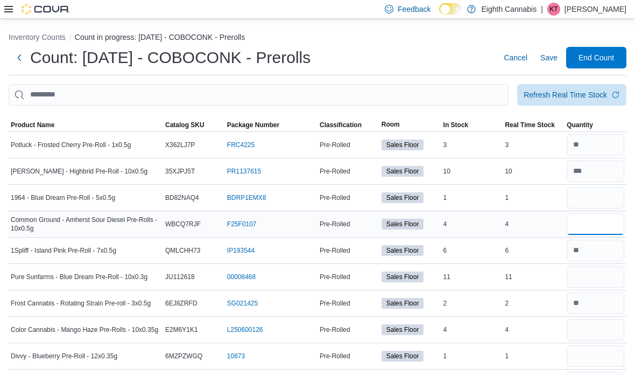
click at [595, 230] on input "number" at bounding box center [596, 224] width 58 height 22
type input "*"
click at [609, 274] on input "number" at bounding box center [596, 277] width 58 height 22
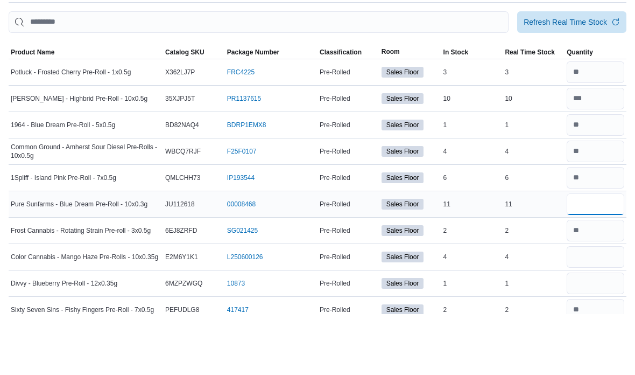
scroll to position [13, 0]
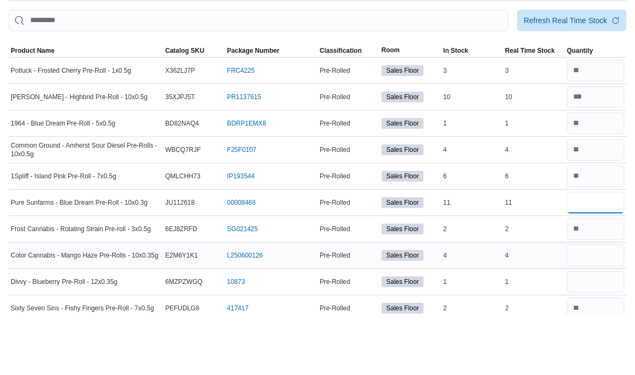
type input "**"
click at [603, 305] on input "number" at bounding box center [596, 316] width 58 height 22
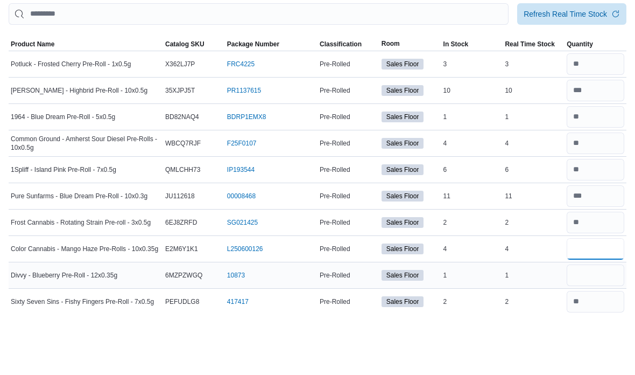
type input "**"
click at [599, 325] on input "number" at bounding box center [596, 336] width 58 height 22
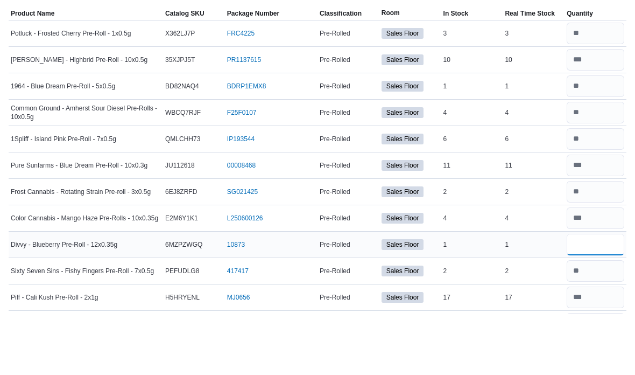
scroll to position [52, 0]
type input "*"
click at [598, 267] on input "number" at bounding box center [596, 278] width 58 height 22
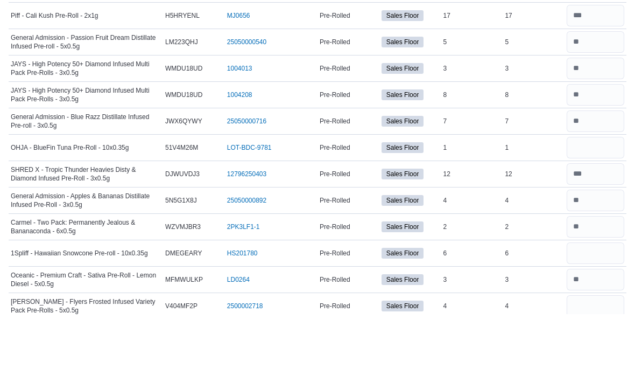
scroll to position [336, 0]
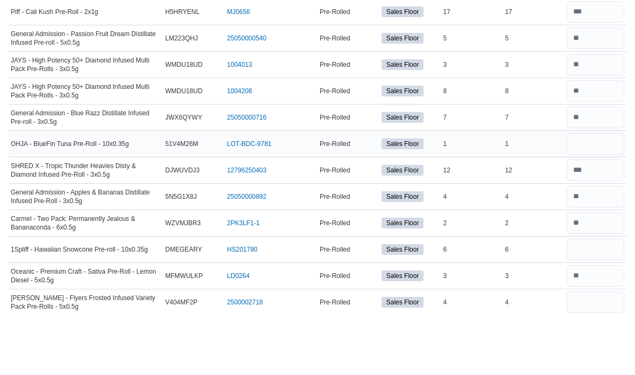
type input "*"
click at [604, 194] on input "number" at bounding box center [596, 205] width 58 height 22
type input "*"
click at [593, 299] on input "number" at bounding box center [596, 310] width 58 height 22
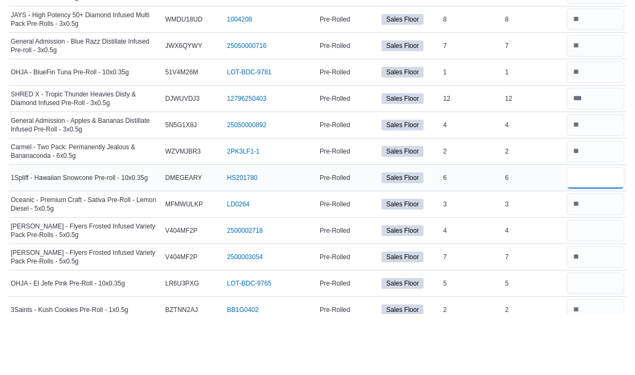
scroll to position [407, 0]
type input "*"
click at [606, 280] on input "number" at bounding box center [596, 291] width 58 height 22
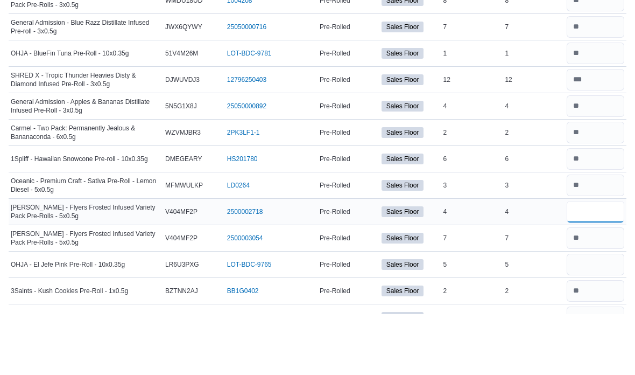
scroll to position [429, 0]
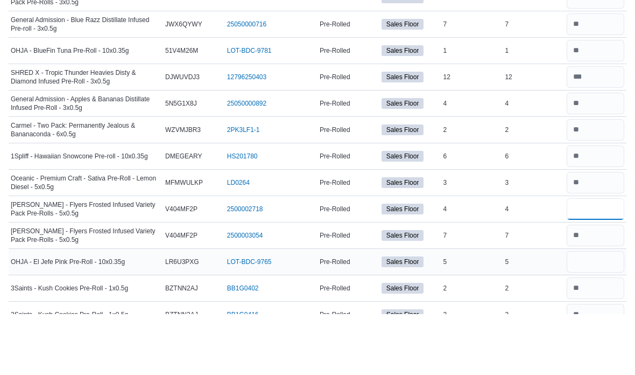
type input "*"
click at [609, 312] on input "number" at bounding box center [596, 323] width 58 height 22
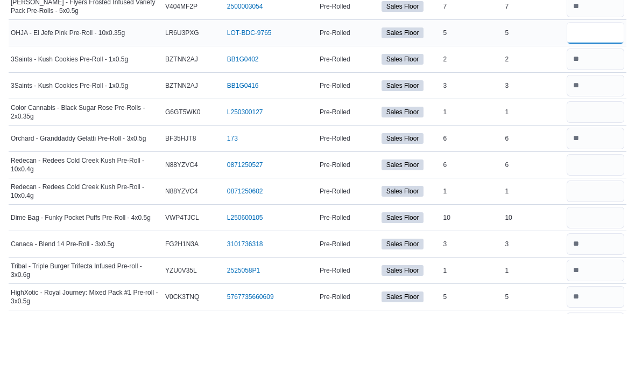
scroll to position [658, 0]
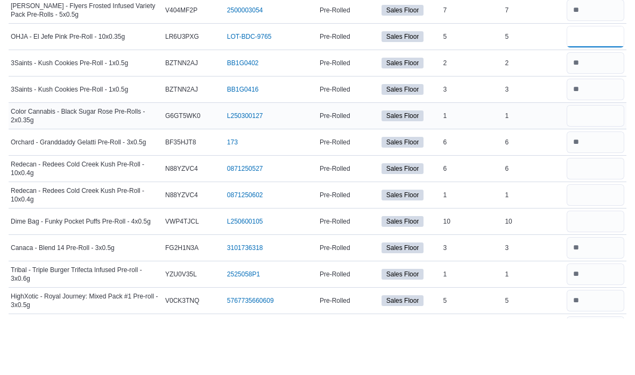
type input "*"
click at [607, 162] on input "number" at bounding box center [596, 173] width 58 height 22
type input "*"
click at [608, 215] on input "number" at bounding box center [596, 226] width 58 height 22
type input "*"
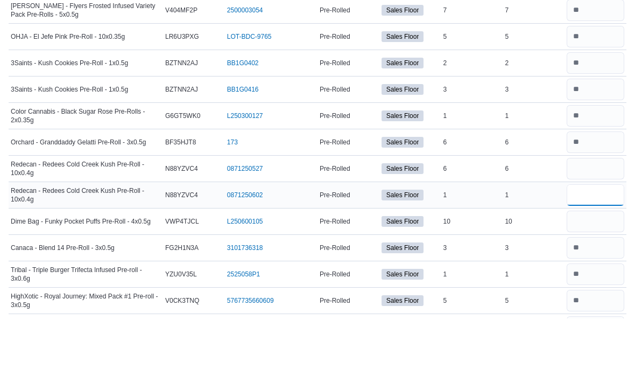
drag, startPoint x: 583, startPoint y: 200, endPoint x: 583, endPoint y: 188, distance: 11.3
click at [583, 241] on input "number" at bounding box center [596, 252] width 58 height 22
type input "*"
click at [588, 268] on input "number" at bounding box center [596, 279] width 58 height 22
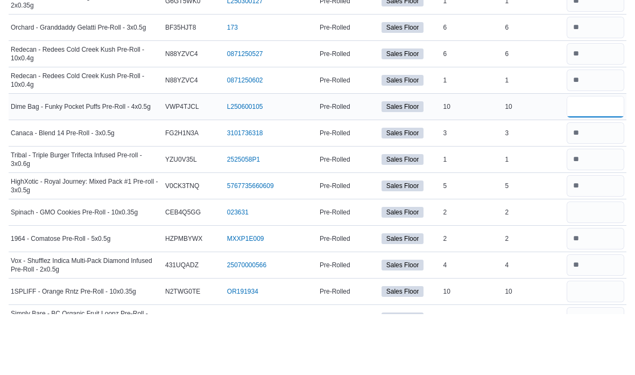
scroll to position [776, 0]
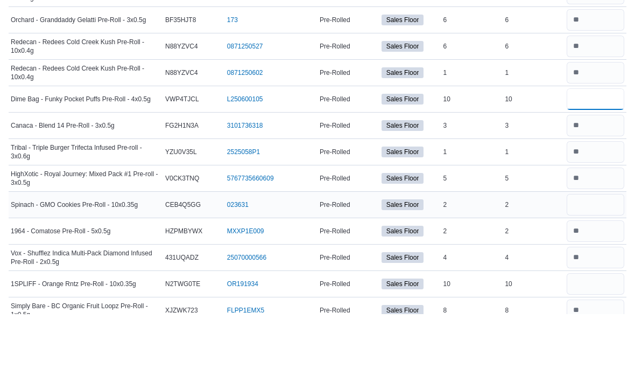
type input "**"
click at [616, 255] on input "number" at bounding box center [596, 266] width 58 height 22
type input "*"
click at [600, 334] on input "number" at bounding box center [596, 345] width 58 height 22
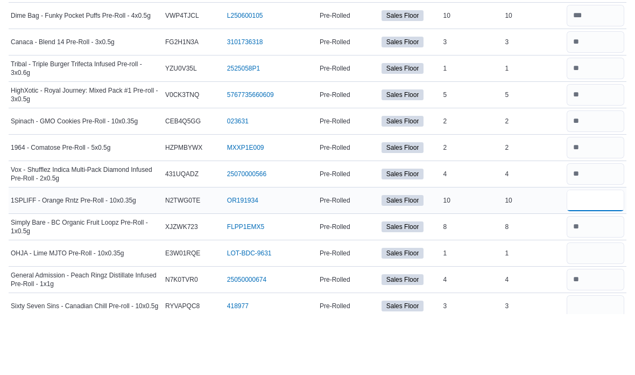
scroll to position [864, 0]
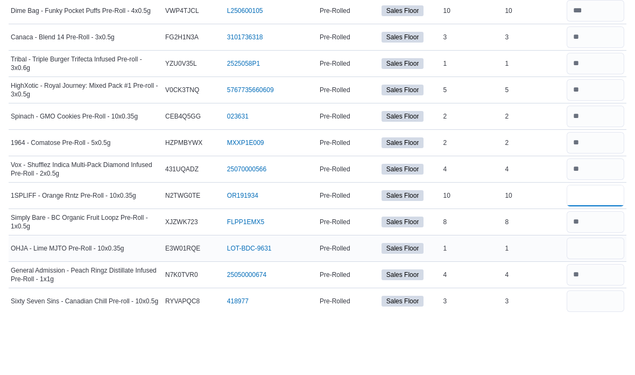
type input "**"
click at [610, 298] on input "number" at bounding box center [596, 309] width 58 height 22
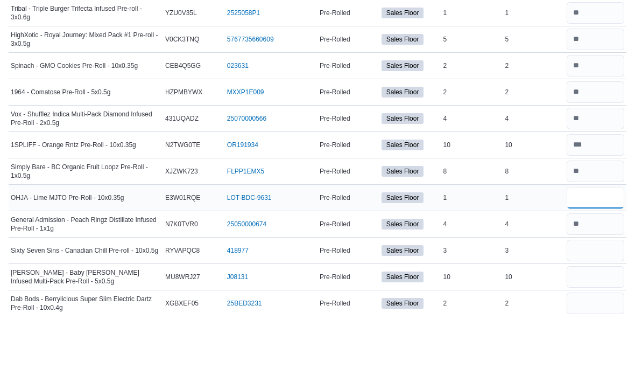
scroll to position [927, 0]
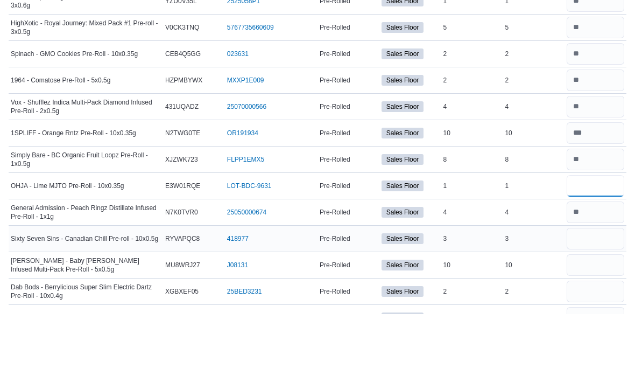
type input "*"
click at [617, 289] on input "number" at bounding box center [596, 300] width 58 height 22
type input "*"
click at [611, 315] on input "number" at bounding box center [596, 326] width 58 height 22
type input "**"
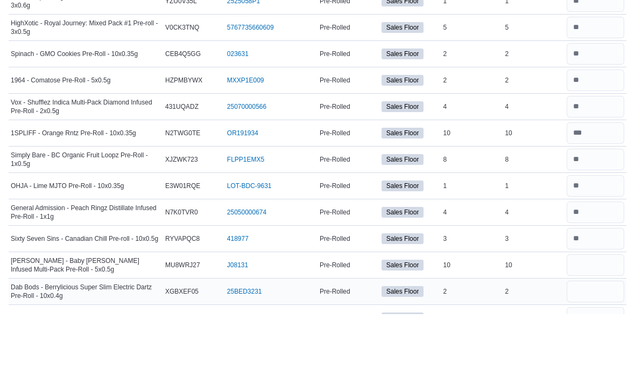
click at [603, 341] on input "number" at bounding box center [596, 352] width 58 height 22
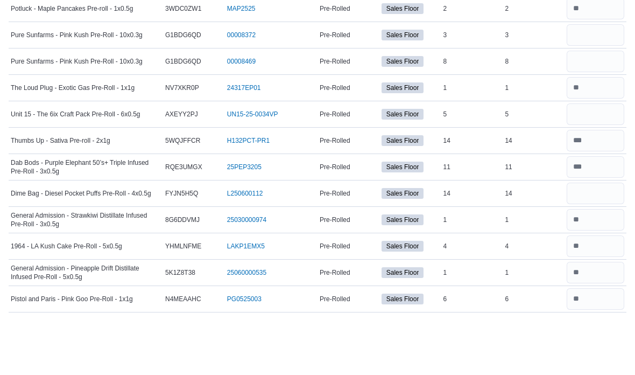
scroll to position [1207, 0]
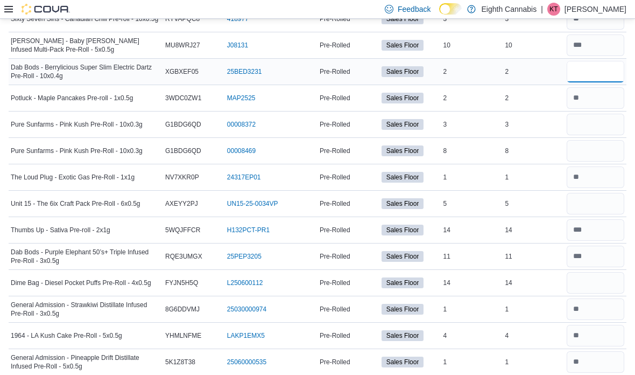
type input "*"
click at [608, 125] on input "number" at bounding box center [596, 125] width 58 height 22
type input "*"
click at [611, 153] on input "number" at bounding box center [596, 151] width 58 height 22
type input "*"
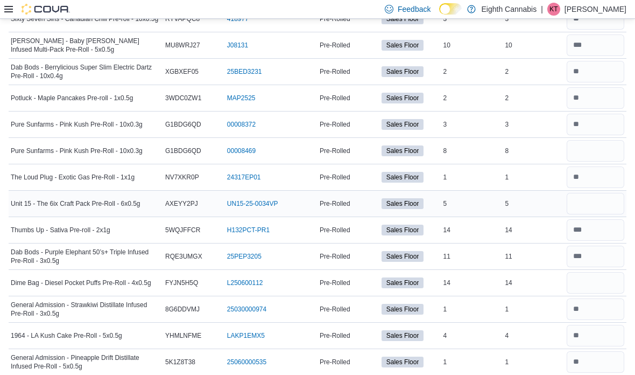
click at [595, 199] on input "number" at bounding box center [596, 204] width 58 height 22
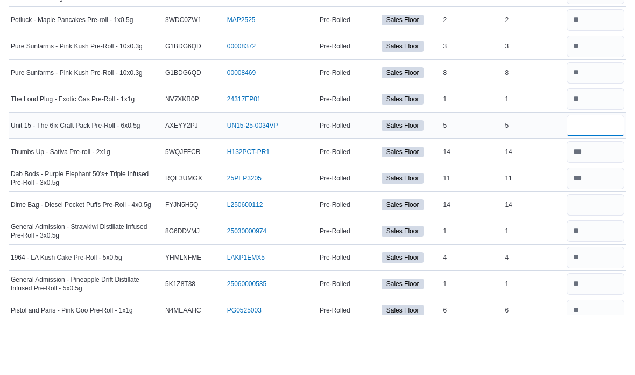
scroll to position [1227, 0]
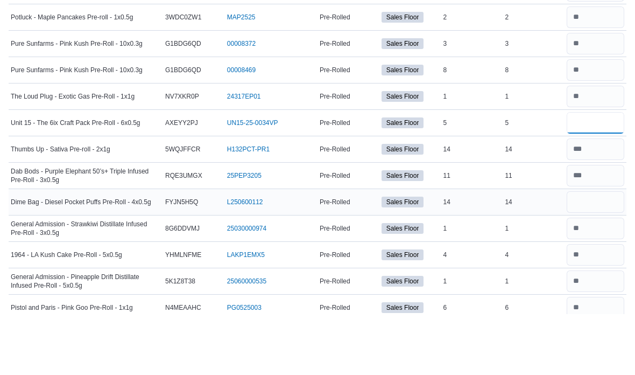
type input "*"
click at [590, 252] on input "number" at bounding box center [596, 263] width 58 height 22
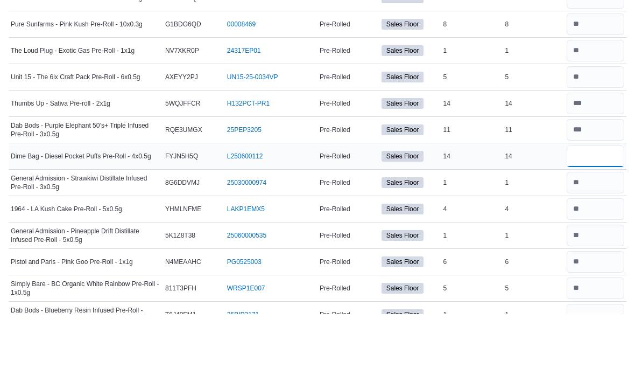
scroll to position [1302, 0]
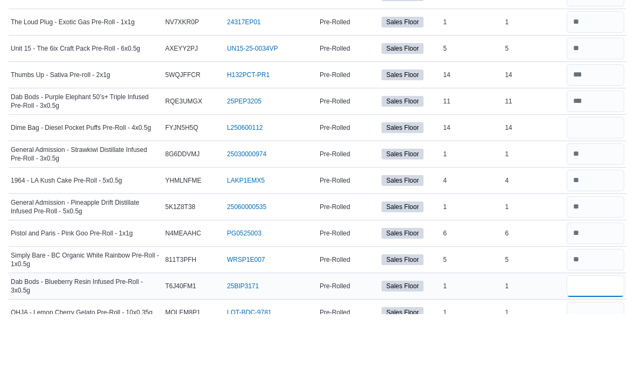
click at [594, 336] on input "number" at bounding box center [596, 347] width 58 height 22
click at [588, 362] on input "number" at bounding box center [596, 373] width 58 height 22
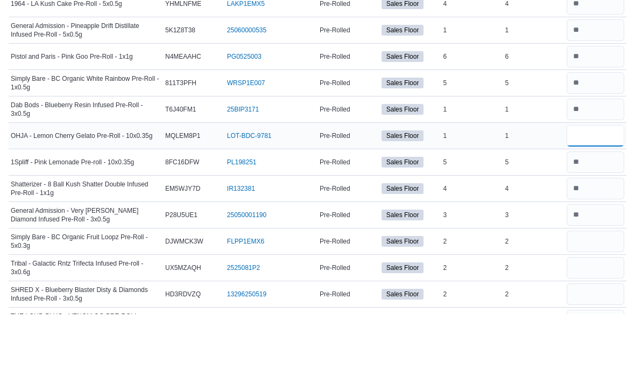
scroll to position [1489, 0]
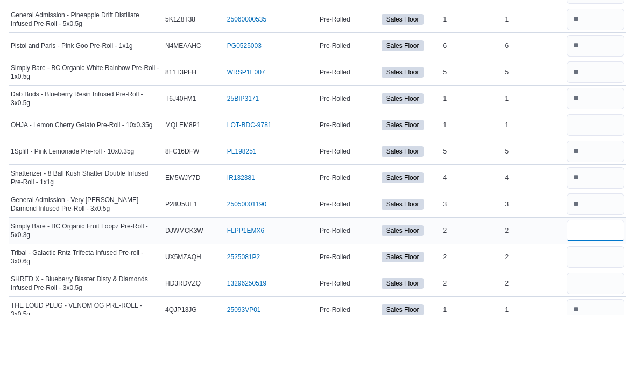
click at [598, 280] on input "number" at bounding box center [596, 291] width 58 height 22
click at [600, 306] on input "number" at bounding box center [596, 317] width 58 height 22
click at [591, 333] on input "number" at bounding box center [596, 344] width 58 height 22
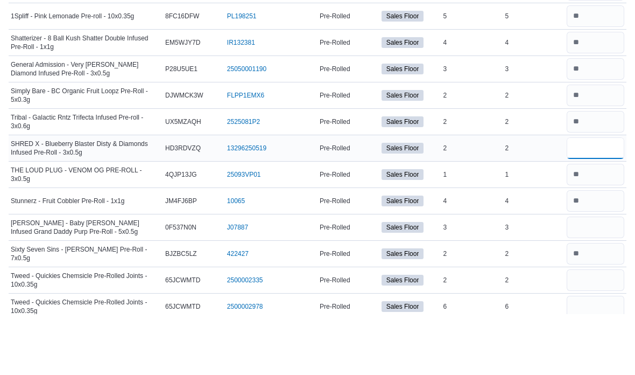
scroll to position [1626, 0]
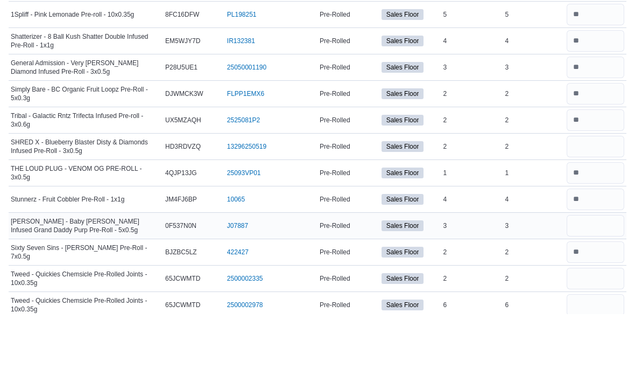
click at [613, 276] on input "number" at bounding box center [596, 287] width 58 height 22
click at [594, 328] on input "number" at bounding box center [596, 339] width 58 height 22
click at [600, 355] on input "number" at bounding box center [596, 366] width 58 height 22
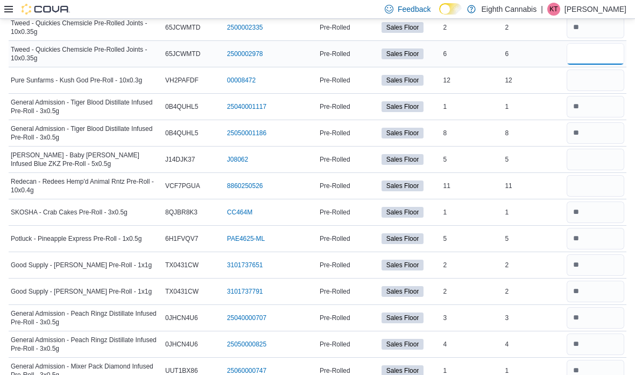
scroll to position [1917, 0]
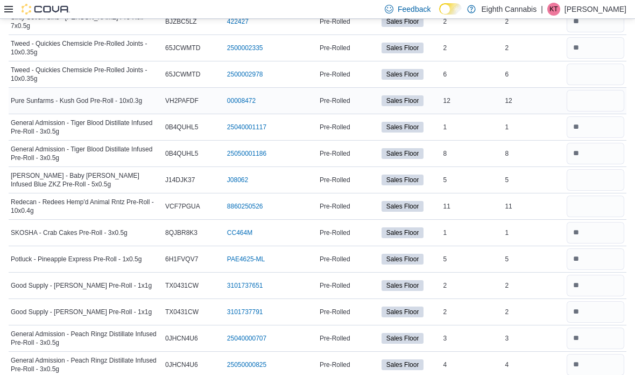
click at [612, 101] on input "number" at bounding box center [596, 101] width 58 height 22
click at [618, 184] on input "number" at bounding box center [596, 180] width 58 height 22
click at [605, 216] on input "number" at bounding box center [596, 206] width 58 height 22
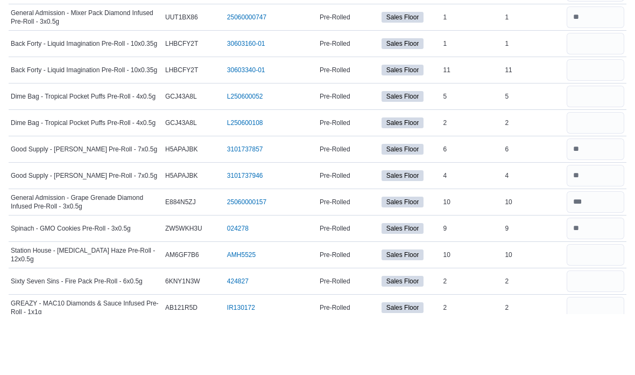
scroll to position [2243, 0]
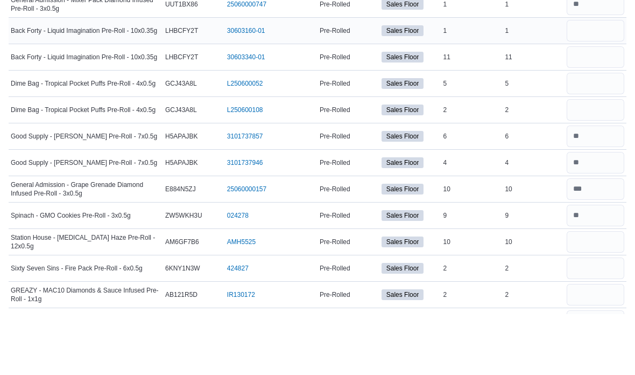
click at [594, 81] on input "number" at bounding box center [596, 92] width 58 height 22
click at [611, 107] on input "number" at bounding box center [596, 118] width 58 height 22
click at [604, 133] on input "number" at bounding box center [596, 144] width 58 height 22
click at [620, 160] on input "number" at bounding box center [596, 171] width 58 height 22
click at [599, 292] on input "number" at bounding box center [596, 303] width 58 height 22
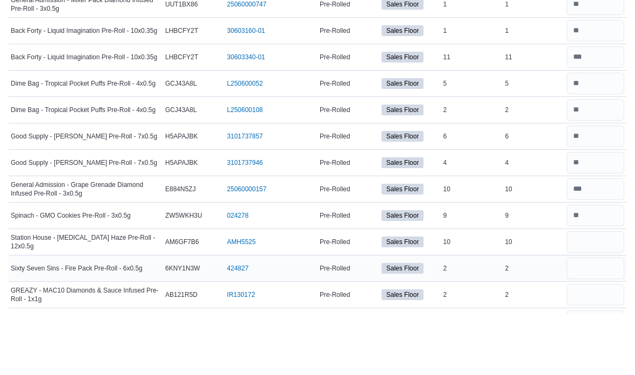
click at [598, 318] on input "number" at bounding box center [596, 329] width 58 height 22
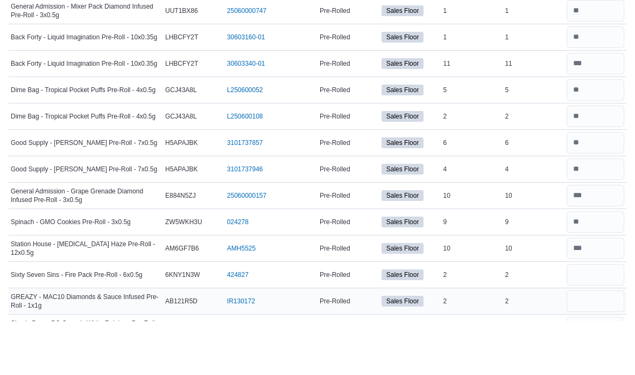
click at [592, 344] on input "number" at bounding box center [596, 355] width 58 height 22
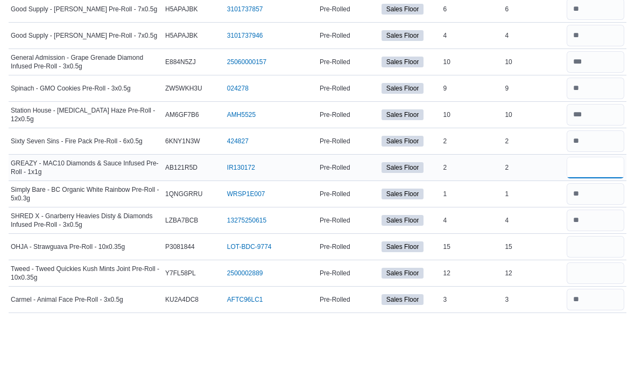
scroll to position [2480, 0]
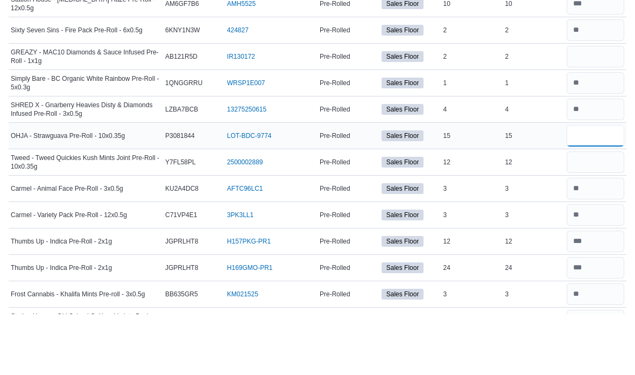
click at [599, 186] on input "number" at bounding box center [596, 197] width 58 height 22
click at [606, 212] on input "number" at bounding box center [596, 223] width 58 height 22
click at [602, 344] on input "number" at bounding box center [596, 355] width 58 height 22
click at [603, 342] on div at bounding box center [596, 355] width 62 height 26
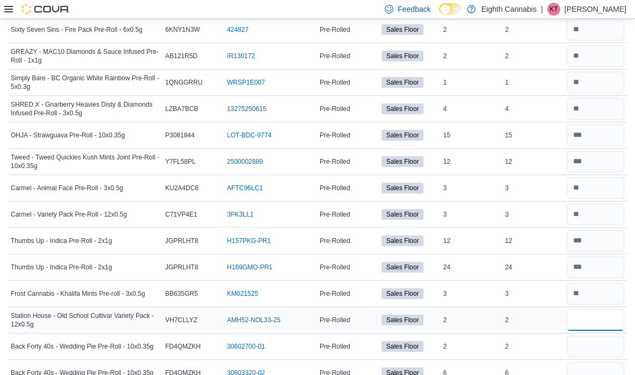
click at [602, 320] on input "number" at bounding box center [596, 320] width 58 height 22
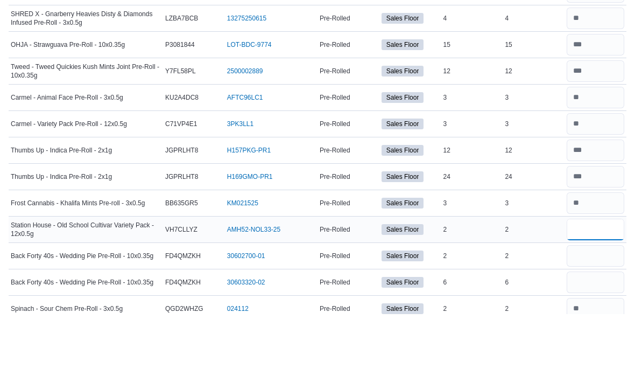
scroll to position [2582, 0]
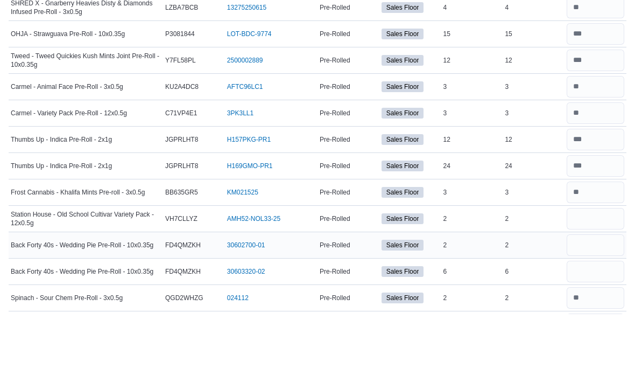
click at [598, 295] on input "number" at bounding box center [596, 306] width 58 height 22
click at [611, 321] on input "number" at bounding box center [596, 332] width 58 height 22
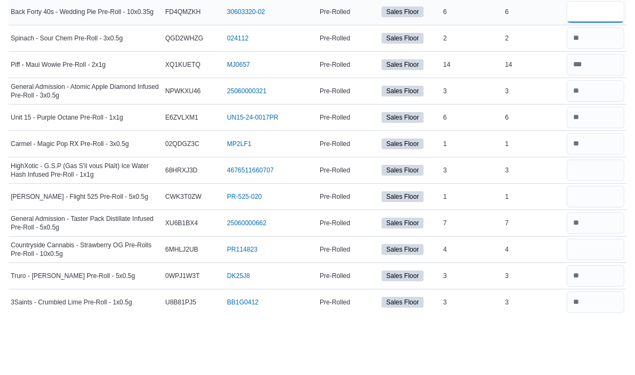
scroll to position [2846, 0]
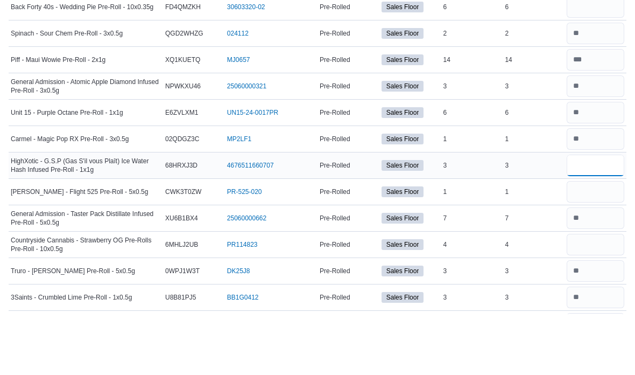
click at [607, 215] on input "number" at bounding box center [596, 226] width 58 height 22
click at [609, 242] on input "number" at bounding box center [596, 253] width 58 height 22
click at [605, 294] on input "number" at bounding box center [596, 305] width 58 height 22
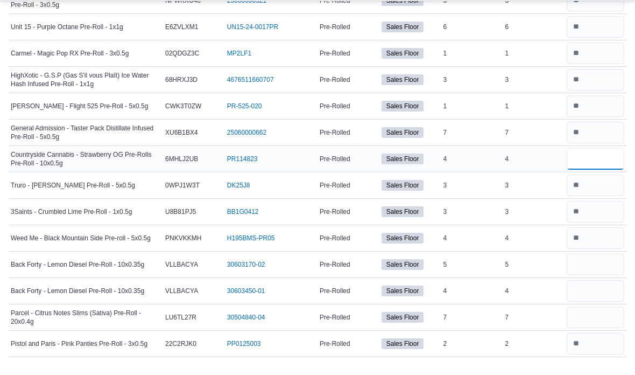
scroll to position [2986, 0]
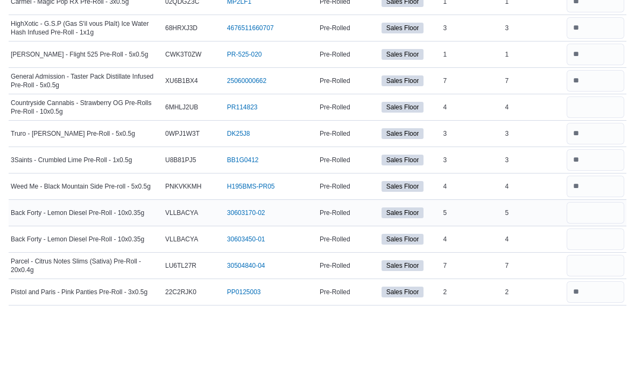
click at [601, 263] on input "number" at bounding box center [596, 274] width 58 height 22
click at [595, 289] on input "number" at bounding box center [596, 300] width 58 height 22
click at [598, 315] on input "number" at bounding box center [596, 326] width 58 height 22
click at [613, 286] on td at bounding box center [596, 299] width 62 height 26
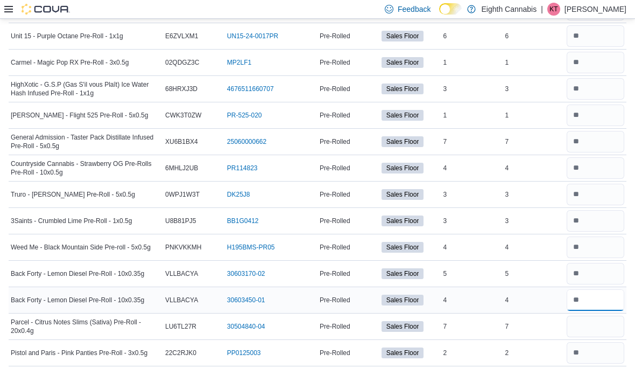
click at [600, 305] on input "number" at bounding box center [596, 300] width 58 height 22
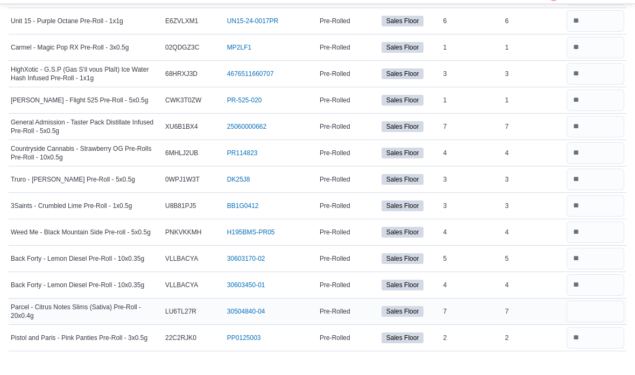
click at [606, 315] on input "number" at bounding box center [596, 326] width 58 height 22
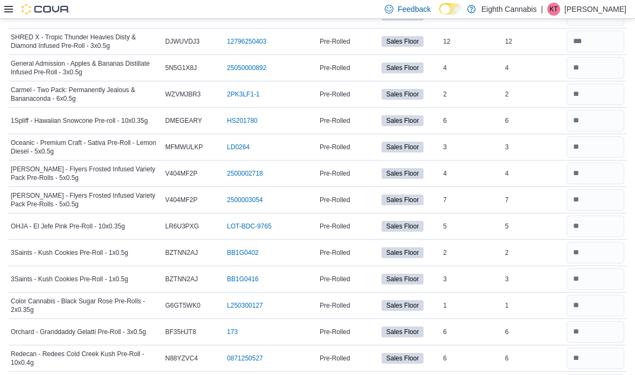
scroll to position [0, 0]
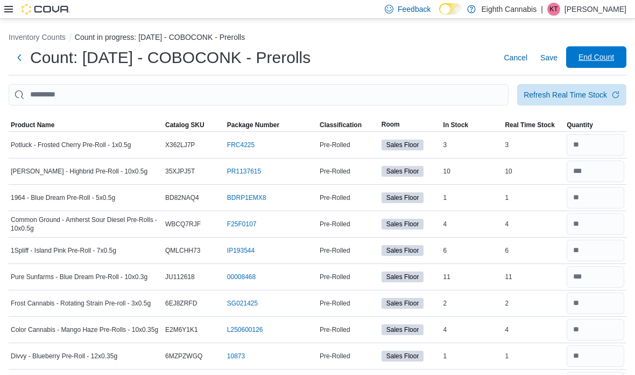
click at [611, 61] on span "End Count" at bounding box center [597, 57] width 36 height 11
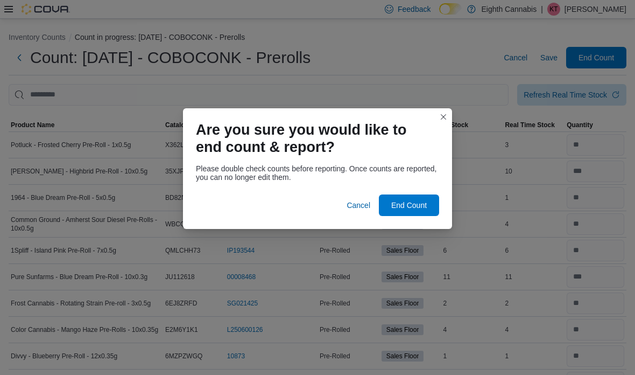
click at [416, 187] on div at bounding box center [317, 187] width 243 height 13
click at [414, 212] on span "End Count" at bounding box center [408, 205] width 47 height 22
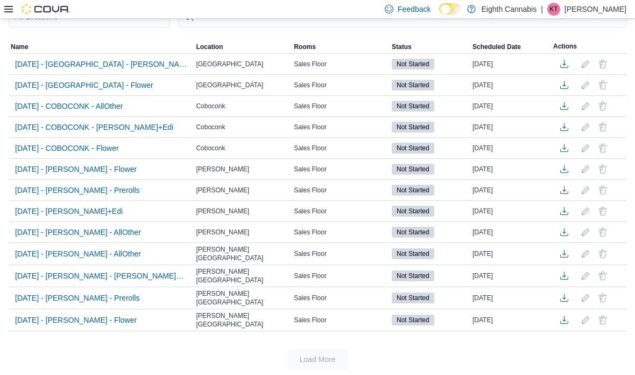
scroll to position [120, 0]
click at [119, 152] on span "2025-08-11 - COBOCONK - Flower" at bounding box center [67, 147] width 104 height 11
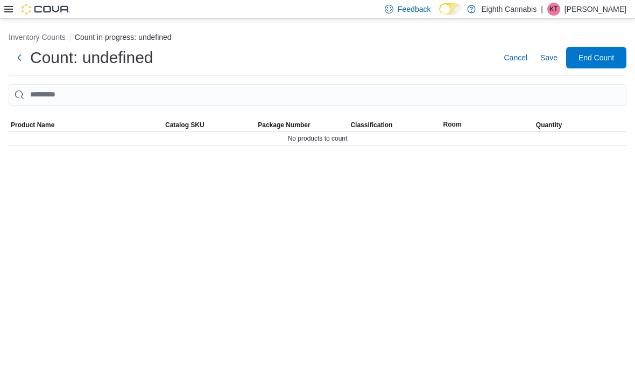
scroll to position [43, 0]
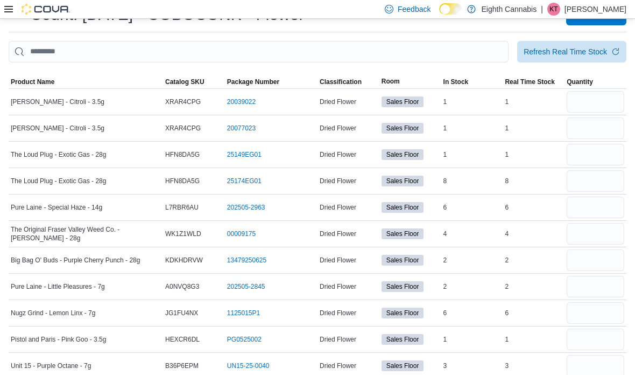
click at [179, 46] on input "This is a search bar. After typing your query, hit enter to filter the results …" at bounding box center [259, 52] width 500 height 22
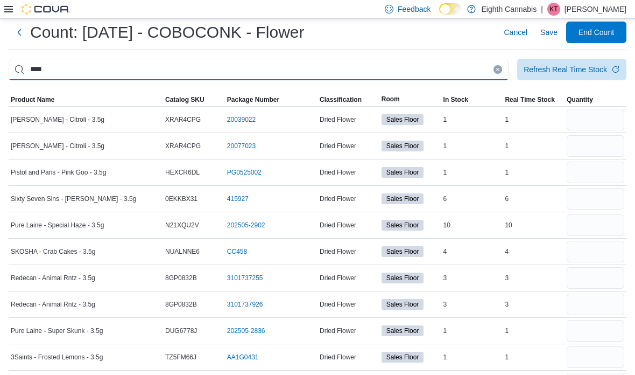
scroll to position [0, 0]
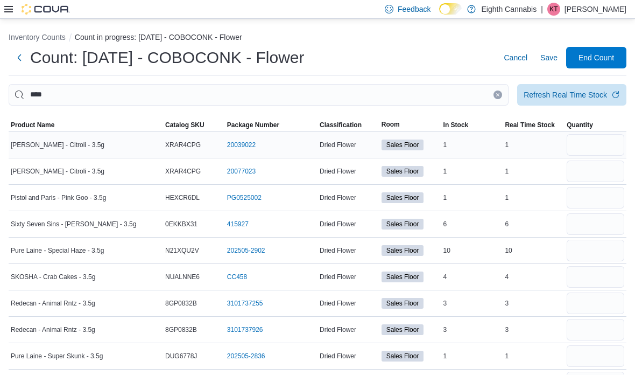
click at [608, 154] on input "number" at bounding box center [596, 145] width 58 height 22
click at [610, 179] on input "number" at bounding box center [596, 171] width 58 height 22
click at [610, 204] on input "number" at bounding box center [596, 198] width 58 height 22
click at [586, 230] on input "number" at bounding box center [596, 224] width 58 height 22
click at [587, 246] on input "number" at bounding box center [596, 251] width 58 height 22
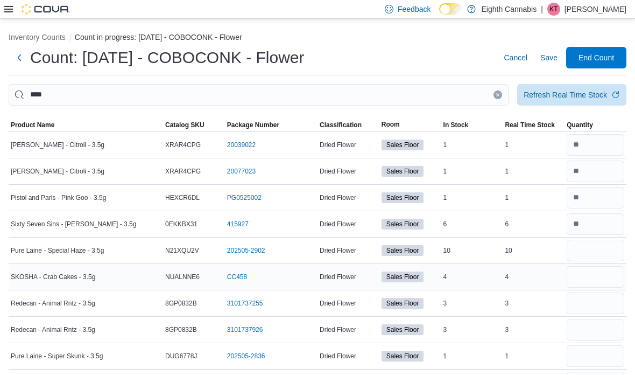
click at [601, 269] on input "number" at bounding box center [596, 277] width 58 height 22
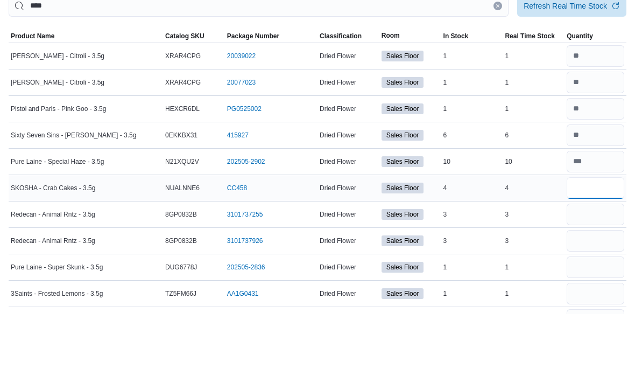
scroll to position [45, 0]
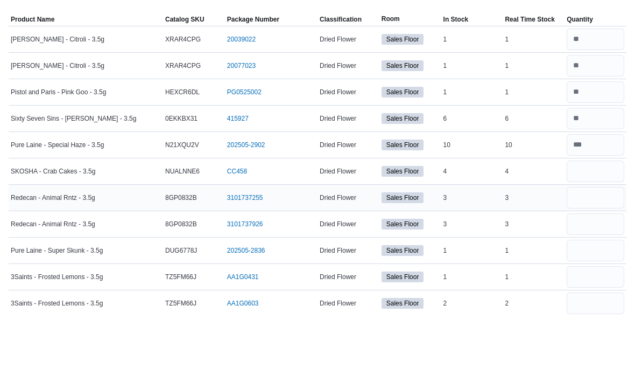
click at [601, 248] on input "number" at bounding box center [596, 259] width 58 height 22
click at [602, 274] on input "number" at bounding box center [596, 285] width 58 height 22
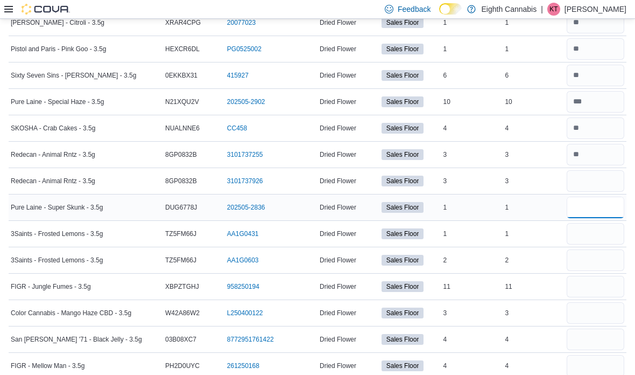
click at [609, 213] on input "number" at bounding box center [596, 207] width 58 height 22
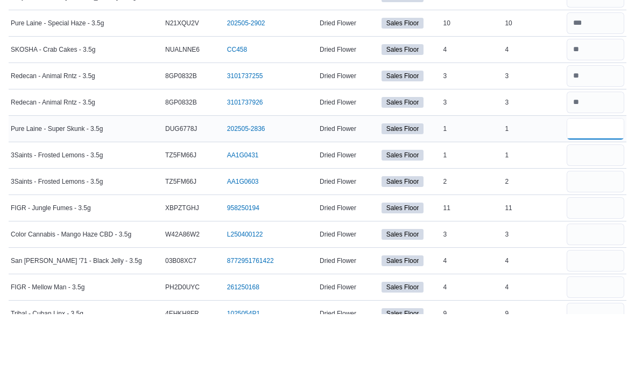
scroll to position [190, 0]
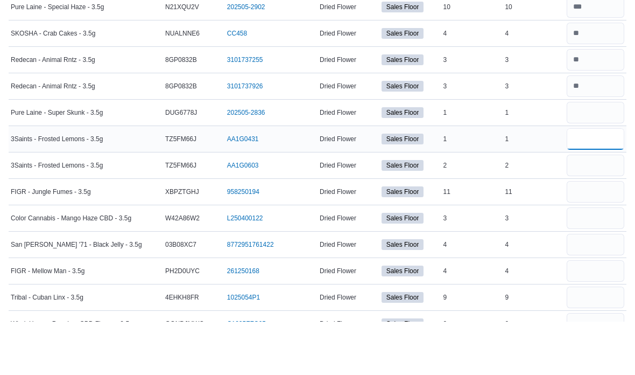
click at [600, 181] on input "number" at bounding box center [596, 192] width 58 height 22
click at [601, 208] on input "number" at bounding box center [596, 219] width 58 height 22
click at [593, 234] on input "number" at bounding box center [596, 245] width 58 height 22
click at [600, 261] on input "number" at bounding box center [596, 272] width 58 height 22
click at [584, 287] on input "number" at bounding box center [596, 298] width 58 height 22
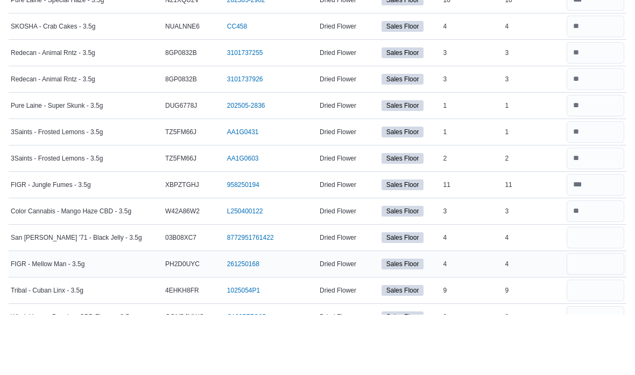
click at [593, 313] on input "number" at bounding box center [596, 324] width 58 height 22
click at [608, 340] on input "number" at bounding box center [596, 351] width 58 height 22
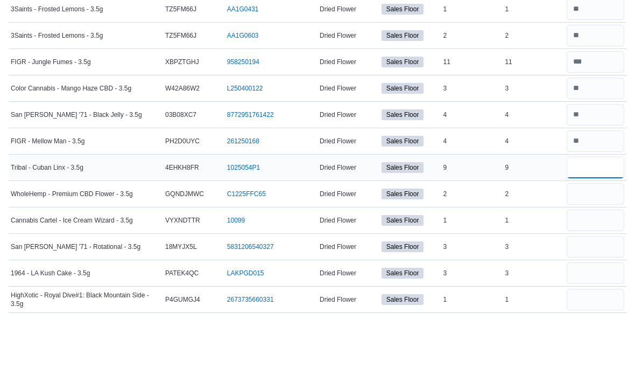
scroll to position [323, 0]
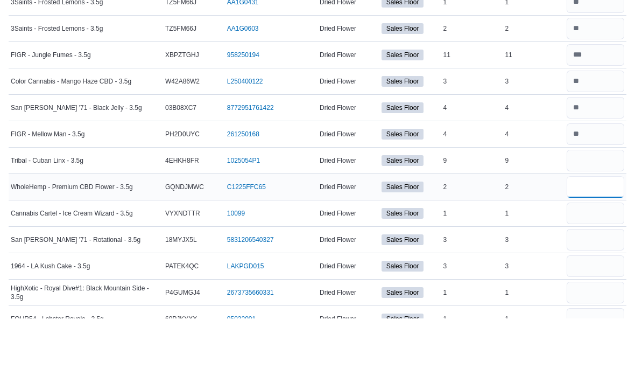
click at [605, 233] on input "number" at bounding box center [596, 244] width 58 height 22
click at [607, 259] on input "number" at bounding box center [596, 270] width 58 height 22
click at [596, 286] on input "number" at bounding box center [596, 297] width 58 height 22
click at [594, 312] on input "number" at bounding box center [596, 323] width 58 height 22
click at [604, 339] on input "number" at bounding box center [596, 350] width 58 height 22
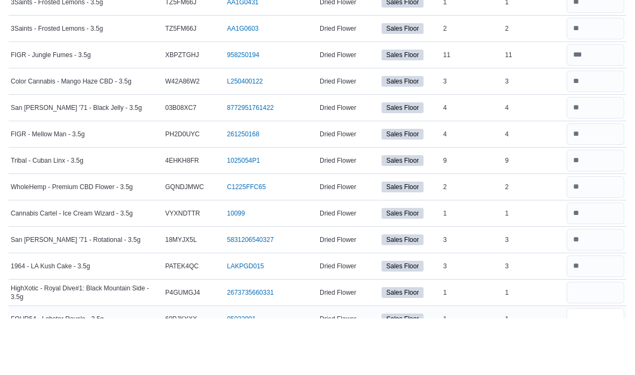
click at [602, 365] on input "number" at bounding box center [596, 376] width 58 height 22
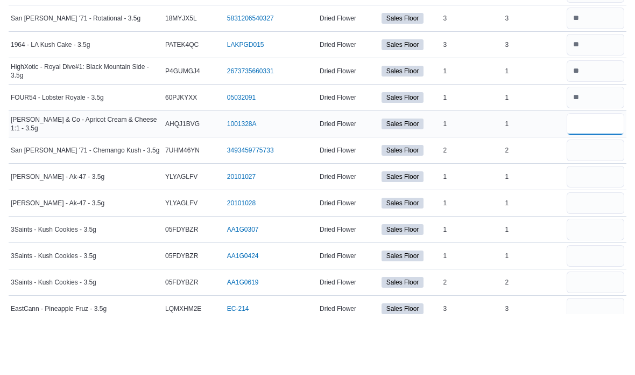
click at [593, 174] on input "number" at bounding box center [596, 185] width 58 height 22
click at [608, 147] on input "number" at bounding box center [596, 158] width 58 height 22
click at [601, 174] on input "number" at bounding box center [596, 185] width 58 height 22
click at [614, 200] on input "number" at bounding box center [596, 211] width 58 height 22
click at [600, 227] on input "number" at bounding box center [596, 238] width 58 height 22
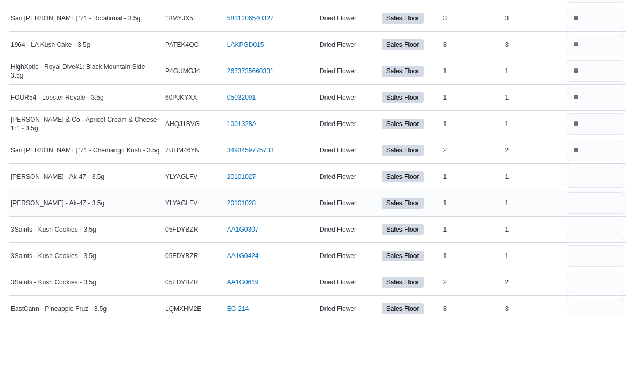
click at [594, 253] on input "number" at bounding box center [596, 264] width 58 height 22
click at [591, 279] on input "number" at bounding box center [596, 290] width 58 height 22
click at [603, 306] on input "number" at bounding box center [596, 317] width 58 height 22
click at [595, 332] on input "number" at bounding box center [596, 343] width 58 height 22
click at [600, 359] on input "number" at bounding box center [596, 370] width 58 height 22
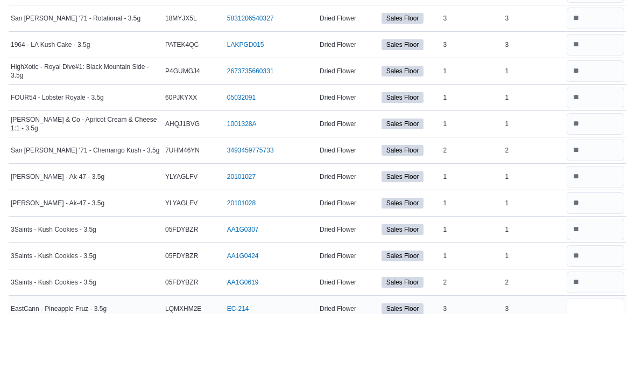
scroll to position [665, 0]
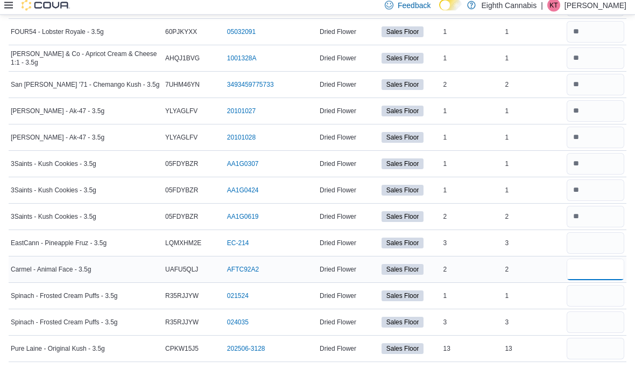
click at [610, 271] on input "number" at bounding box center [596, 274] width 58 height 22
click at [604, 303] on input "number" at bounding box center [596, 300] width 58 height 22
click at [599, 324] on input "number" at bounding box center [596, 326] width 58 height 22
click at [594, 347] on input "number" at bounding box center [596, 353] width 58 height 22
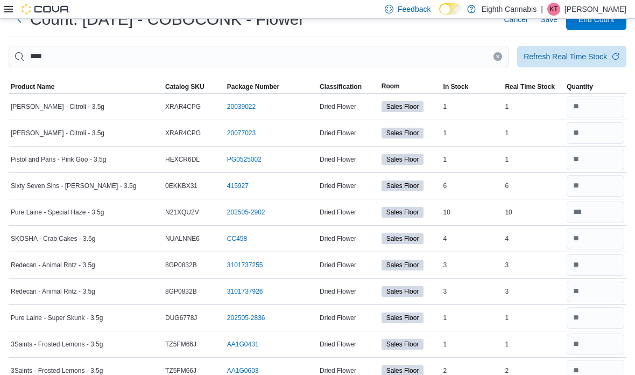
scroll to position [0, 0]
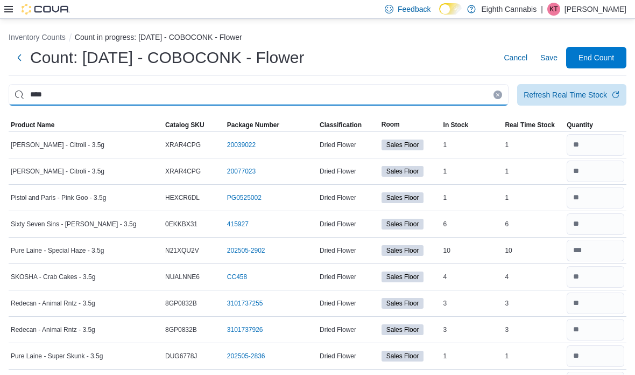
click at [503, 95] on input "****" at bounding box center [259, 95] width 500 height 22
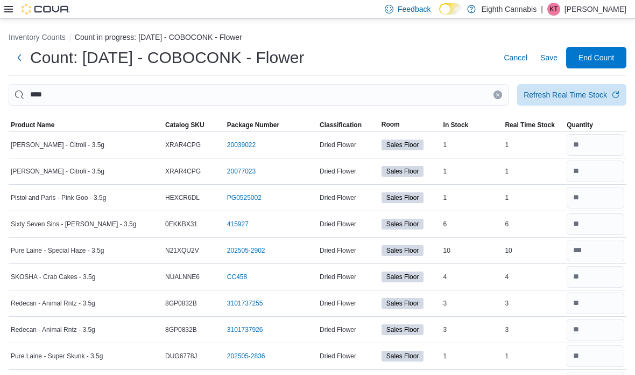
click at [499, 96] on icon "Clear input" at bounding box center [498, 94] width 3 height 3
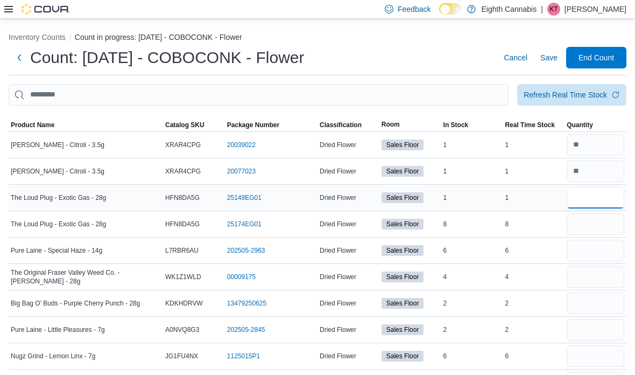
click at [608, 196] on input "number" at bounding box center [596, 198] width 58 height 22
click at [604, 228] on input "number" at bounding box center [596, 224] width 58 height 22
click at [603, 261] on input "number" at bounding box center [596, 251] width 58 height 22
click at [602, 283] on input "number" at bounding box center [596, 277] width 58 height 22
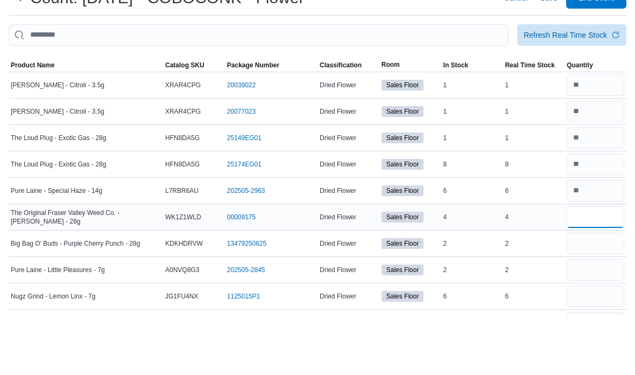
scroll to position [15, 0]
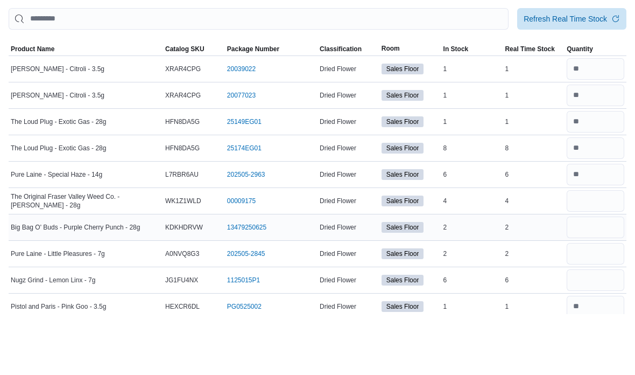
click at [588, 277] on input "number" at bounding box center [596, 288] width 58 height 22
click at [606, 304] on input "number" at bounding box center [596, 315] width 58 height 22
click at [606, 304] on input "*" at bounding box center [596, 315] width 58 height 22
click at [609, 330] on input "number" at bounding box center [596, 341] width 58 height 22
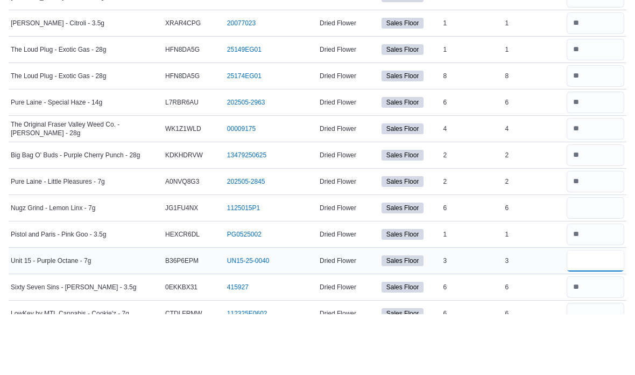
click at [593, 311] on input "number" at bounding box center [596, 322] width 58 height 22
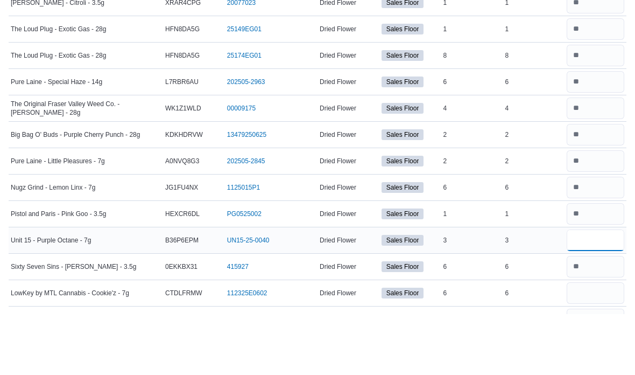
scroll to position [164, 0]
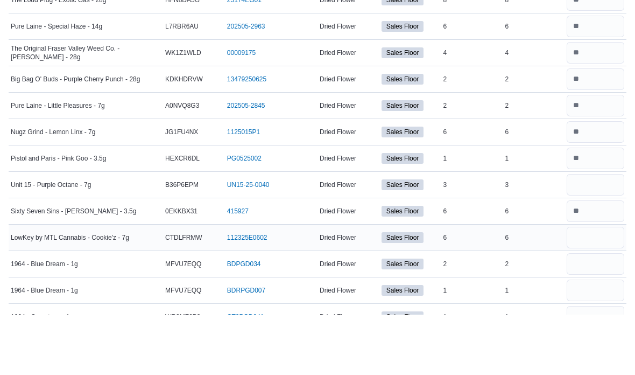
click at [613, 287] on input "number" at bounding box center [596, 298] width 58 height 22
click at [608, 313] on input "number" at bounding box center [596, 324] width 58 height 22
click at [604, 340] on input "number" at bounding box center [596, 351] width 58 height 22
click at [596, 366] on input "number" at bounding box center [596, 377] width 58 height 22
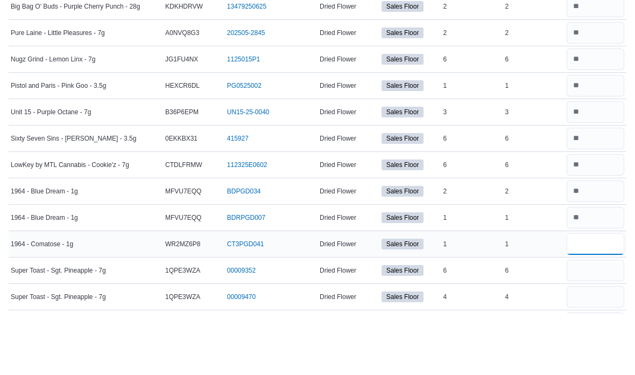
scroll to position [237, 0]
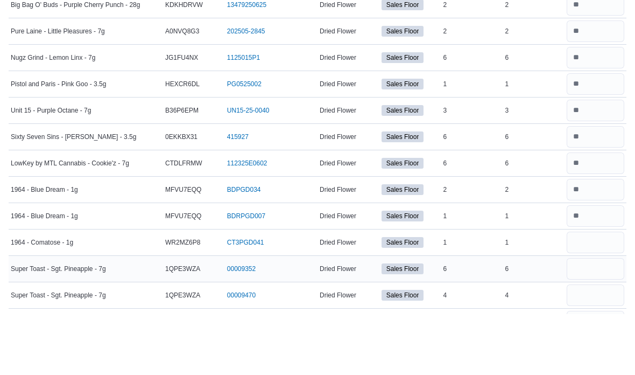
click at [602, 319] on input "number" at bounding box center [596, 330] width 58 height 22
click at [604, 345] on input "number" at bounding box center [596, 356] width 58 height 22
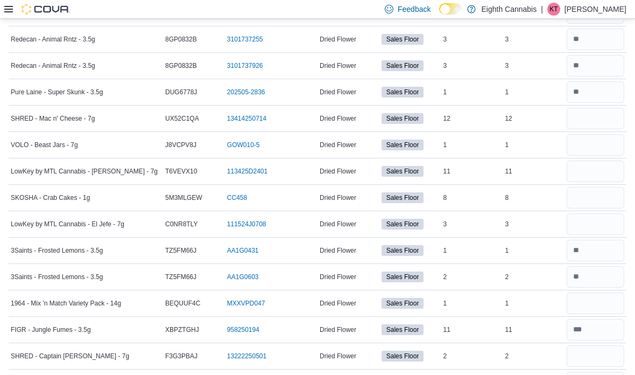
scroll to position [607, 0]
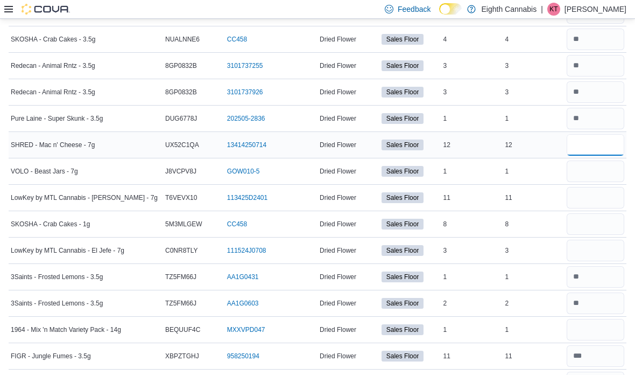
click at [604, 145] on input "number" at bounding box center [596, 145] width 58 height 22
click at [603, 179] on input "number" at bounding box center [596, 171] width 58 height 22
click at [604, 198] on input "number" at bounding box center [596, 198] width 58 height 22
click at [604, 226] on input "number" at bounding box center [596, 224] width 58 height 22
click at [599, 261] on input "number" at bounding box center [596, 251] width 58 height 22
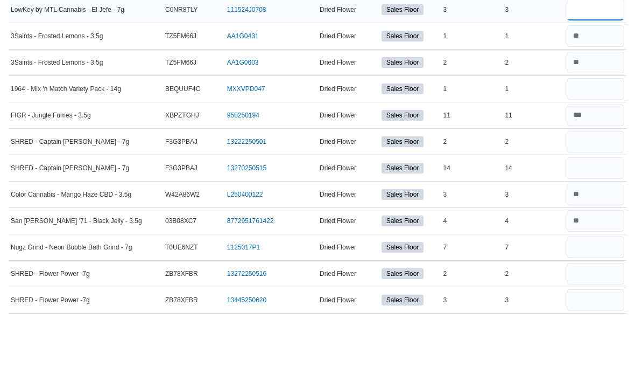
scroll to position [792, 0]
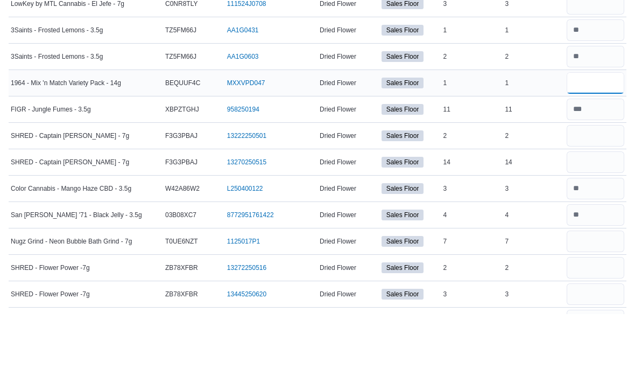
click at [594, 133] on input "number" at bounding box center [596, 144] width 58 height 22
click at [615, 186] on input "number" at bounding box center [596, 197] width 58 height 22
click at [614, 212] on input "number" at bounding box center [596, 223] width 58 height 22
click at [600, 291] on input "number" at bounding box center [596, 302] width 58 height 22
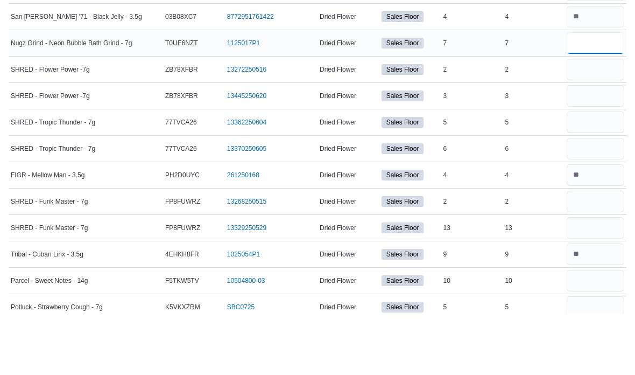
scroll to position [1000, 0]
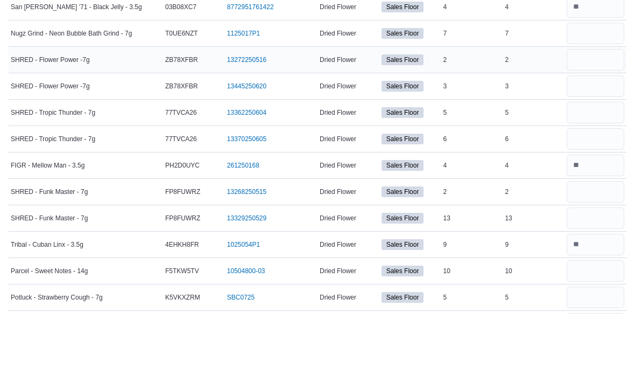
click at [594, 110] on input "number" at bounding box center [596, 121] width 58 height 22
click at [609, 136] on input "number" at bounding box center [596, 147] width 58 height 22
click at [603, 163] on input "number" at bounding box center [596, 174] width 58 height 22
click at [604, 189] on input "number" at bounding box center [596, 200] width 58 height 22
click at [596, 242] on input "number" at bounding box center [596, 253] width 58 height 22
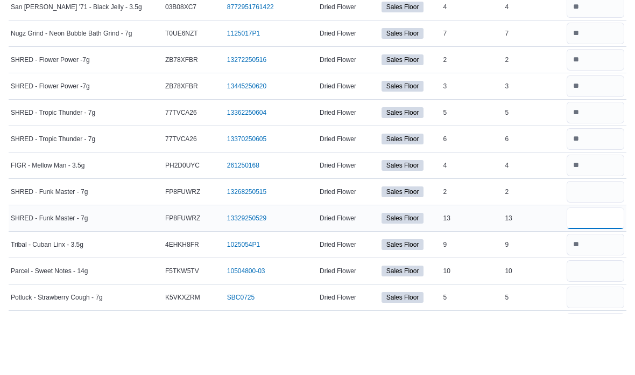
click at [604, 268] on input "number" at bounding box center [596, 279] width 58 height 22
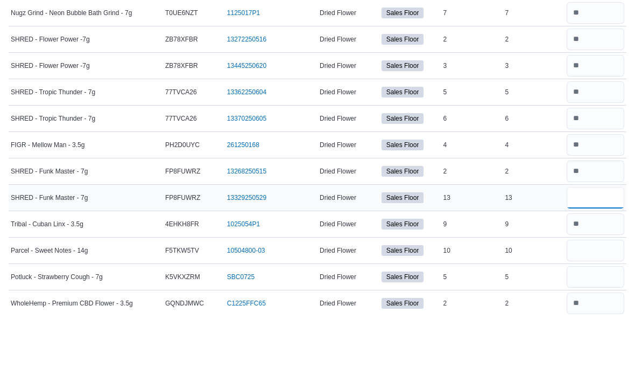
scroll to position [1033, 0]
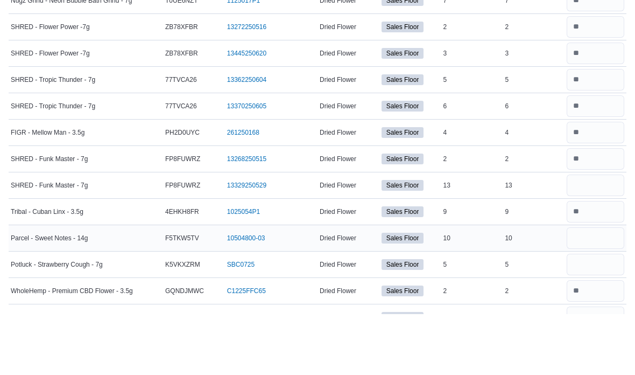
click at [600, 288] on input "number" at bounding box center [596, 299] width 58 height 22
click at [600, 314] on input "number" at bounding box center [596, 325] width 58 height 22
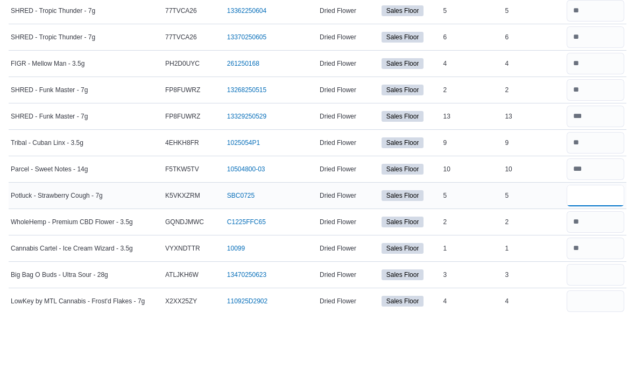
scroll to position [1122, 0]
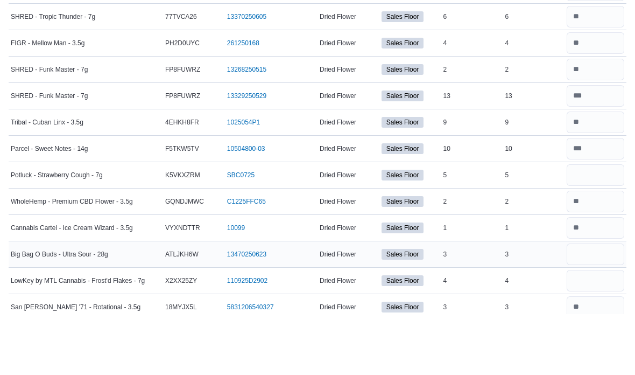
click at [596, 304] on input "number" at bounding box center [596, 315] width 58 height 22
click at [603, 331] on input "number" at bounding box center [596, 342] width 58 height 22
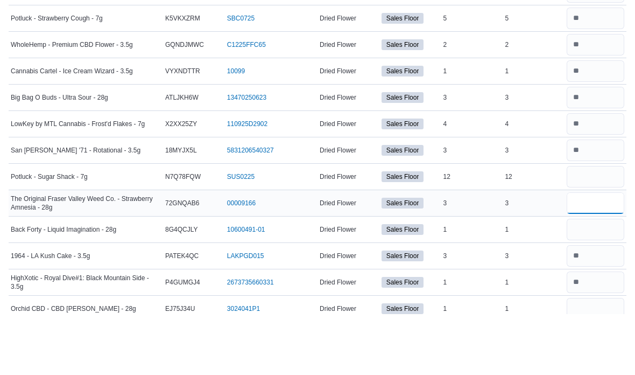
click at [615, 253] on input "number" at bounding box center [596, 264] width 58 height 22
click at [613, 279] on input "number" at bounding box center [596, 290] width 58 height 22
click at [618, 359] on input "number" at bounding box center [596, 370] width 58 height 22
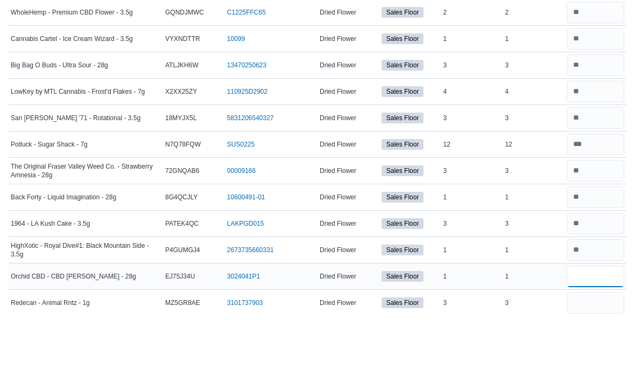
scroll to position [1330, 0]
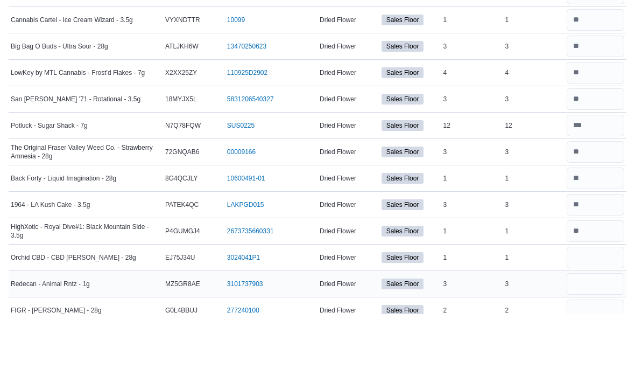
click at [602, 334] on input "number" at bounding box center [596, 345] width 58 height 22
click at [609, 360] on input "number" at bounding box center [596, 371] width 58 height 22
click at [609, 360] on input "*" at bounding box center [596, 371] width 58 height 22
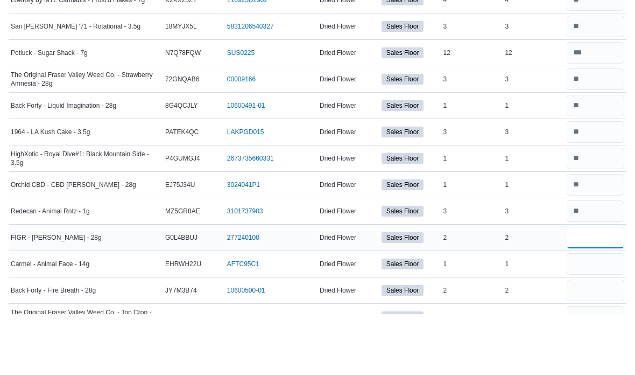
scroll to position [1404, 0]
click at [608, 313] on input "number" at bounding box center [596, 324] width 58 height 22
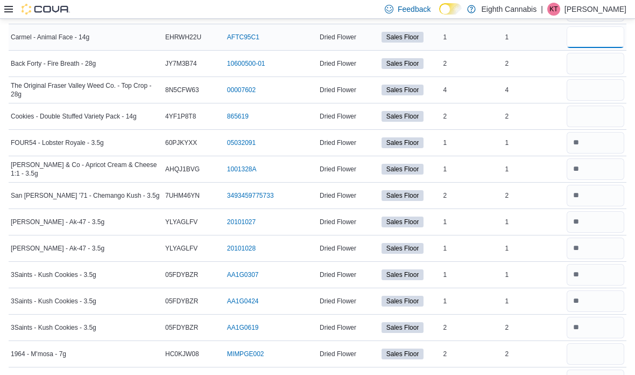
scroll to position [1685, 0]
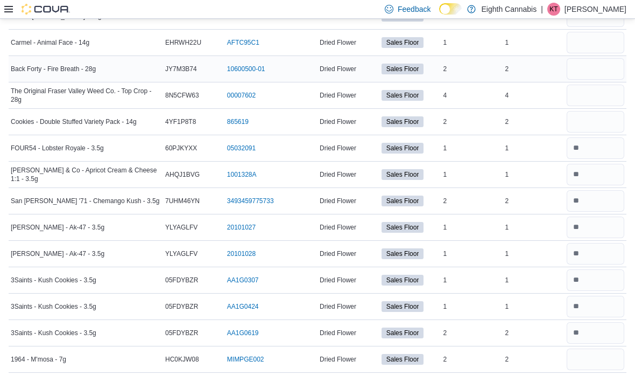
click at [604, 72] on input "number" at bounding box center [596, 69] width 58 height 22
click at [607, 100] on input "number" at bounding box center [596, 96] width 58 height 22
click at [615, 106] on input "*" at bounding box center [596, 96] width 58 height 22
click at [609, 118] on input "number" at bounding box center [596, 122] width 58 height 22
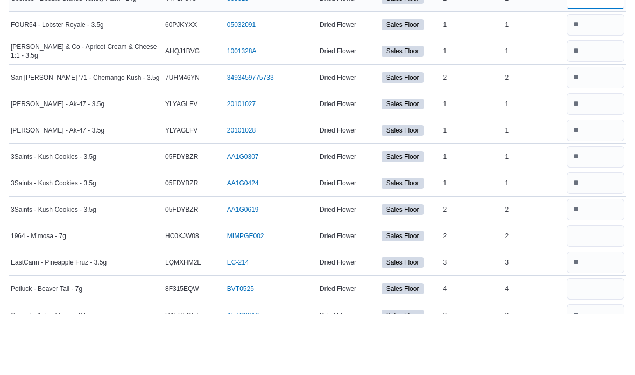
scroll to position [1803, 0]
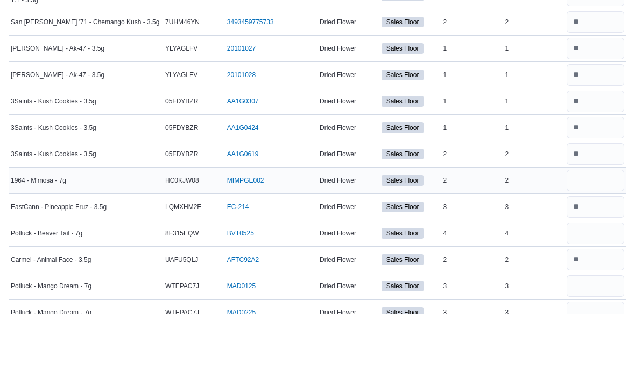
click at [616, 230] on input "number" at bounding box center [596, 241] width 58 height 22
click at [600, 283] on input "number" at bounding box center [596, 294] width 58 height 22
click at [600, 336] on input "number" at bounding box center [596, 347] width 58 height 22
click at [600, 362] on input "number" at bounding box center [596, 373] width 58 height 22
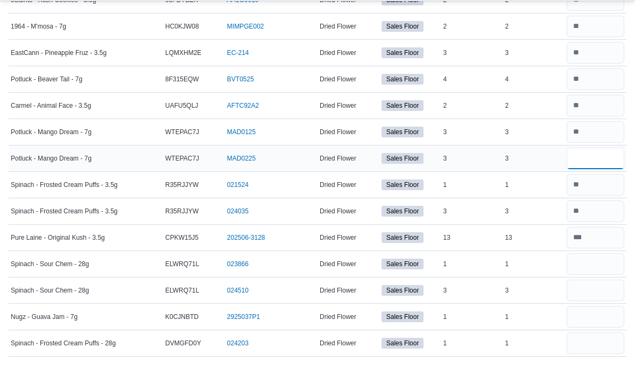
scroll to position [2010, 0]
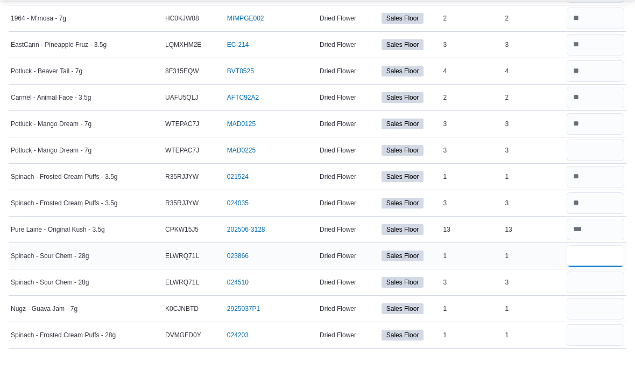
click at [603, 263] on input "number" at bounding box center [596, 274] width 58 height 22
click at [607, 292] on input "number" at bounding box center [596, 300] width 58 height 22
click at [607, 315] on input "number" at bounding box center [596, 326] width 58 height 22
click at [617, 289] on input "number" at bounding box center [596, 300] width 58 height 22
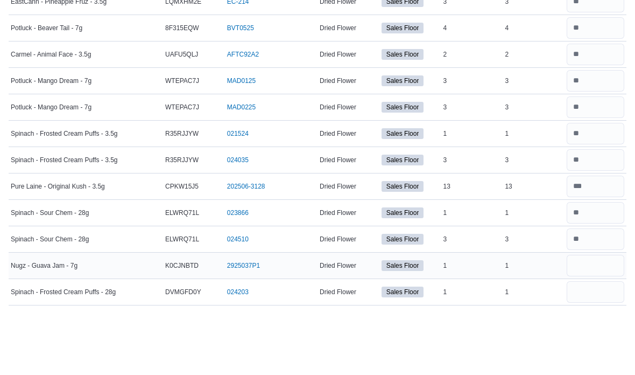
click at [604, 315] on input "number" at bounding box center [596, 326] width 58 height 22
click at [603, 342] on input "number" at bounding box center [596, 353] width 58 height 22
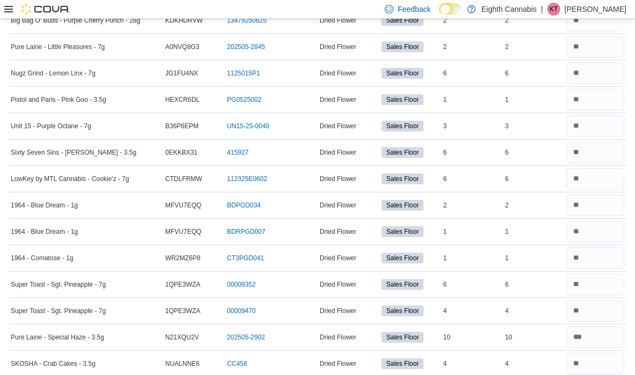
scroll to position [0, 0]
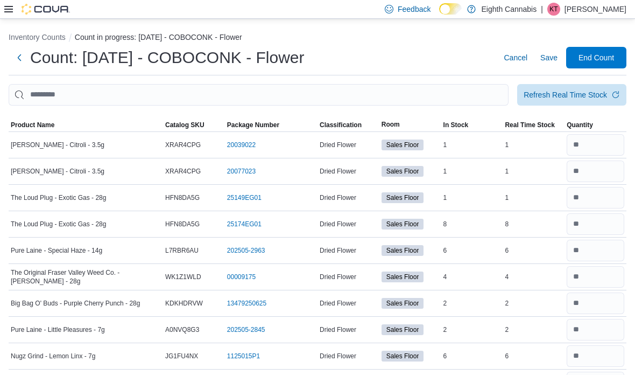
click at [600, 54] on span "End Count" at bounding box center [596, 58] width 47 height 22
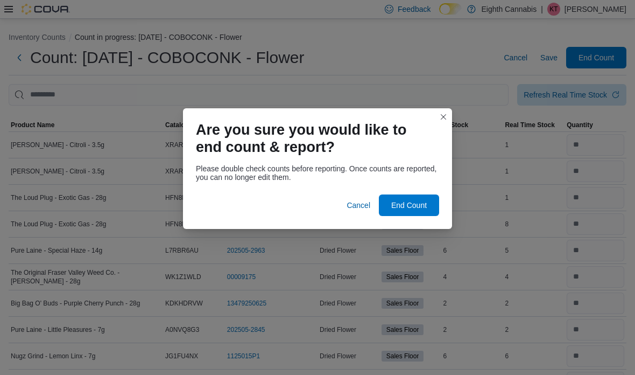
click at [418, 202] on span "End Count" at bounding box center [409, 205] width 36 height 11
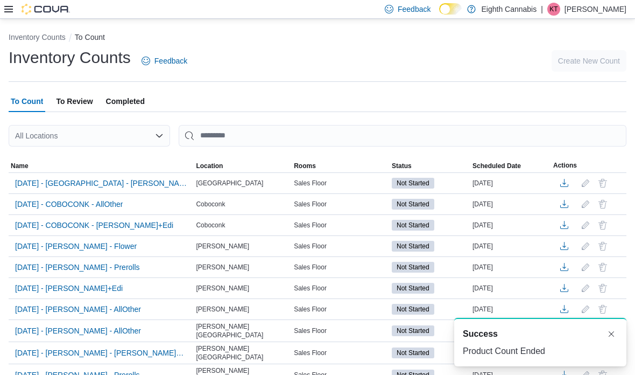
scroll to position [78, 0]
